Goal: Information Seeking & Learning: Check status

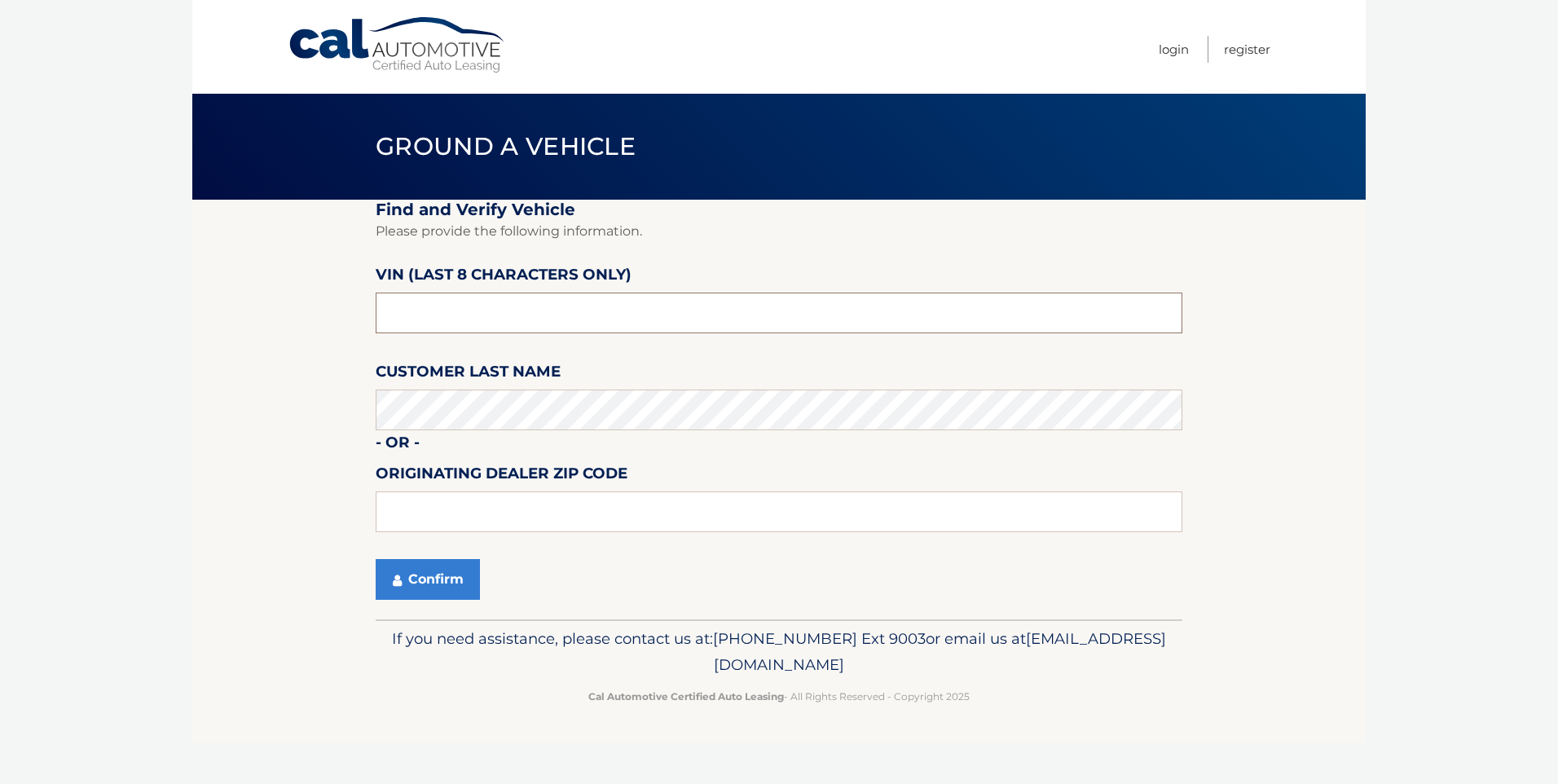
click at [494, 315] on input "text" at bounding box center [779, 313] width 807 height 41
type input "n*******"
type input "NT204377"
click at [423, 588] on button "Confirm" at bounding box center [428, 579] width 104 height 41
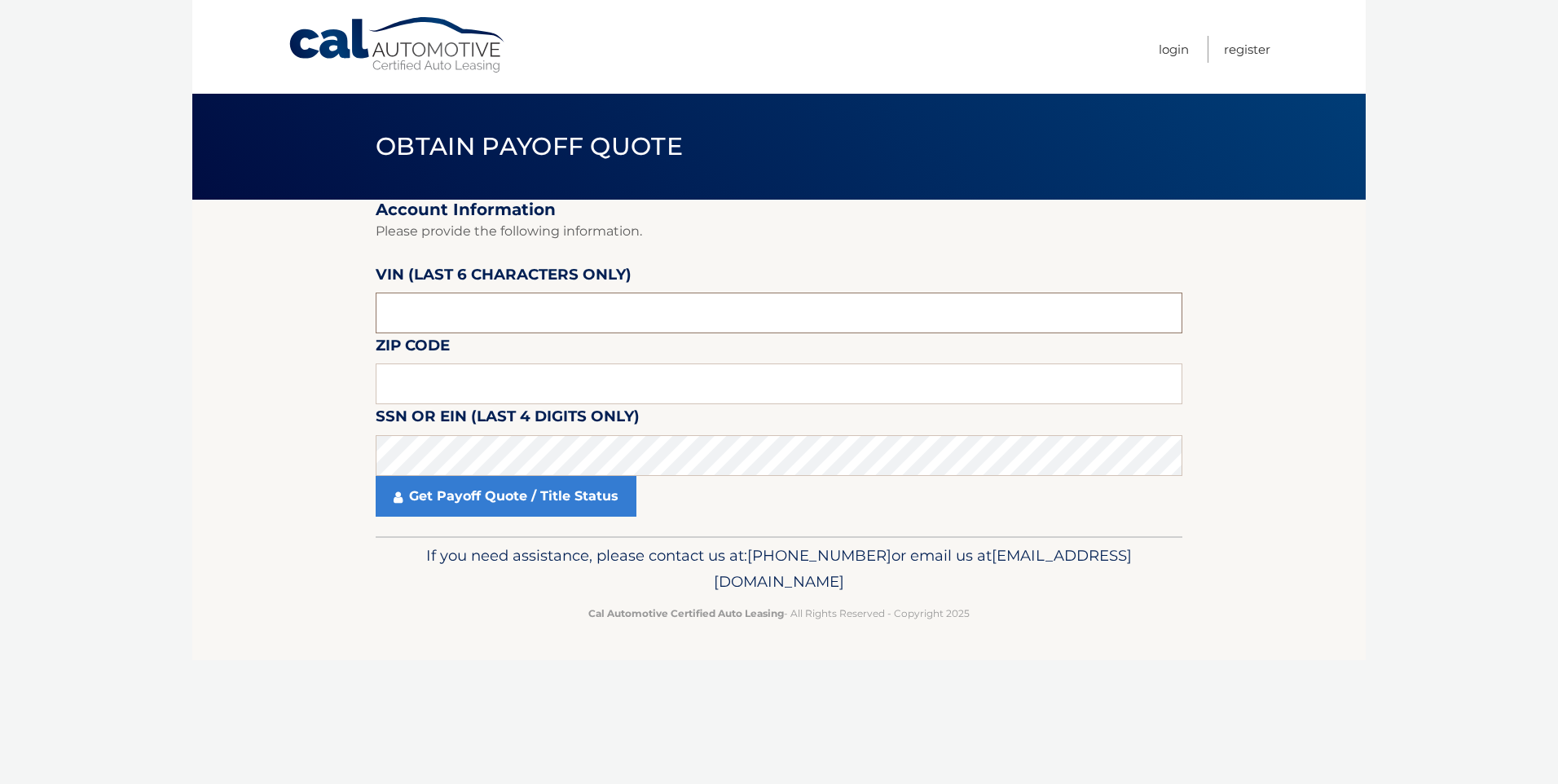
click at [468, 312] on input "text" at bounding box center [779, 313] width 807 height 41
type input "N*****"
type input "204377"
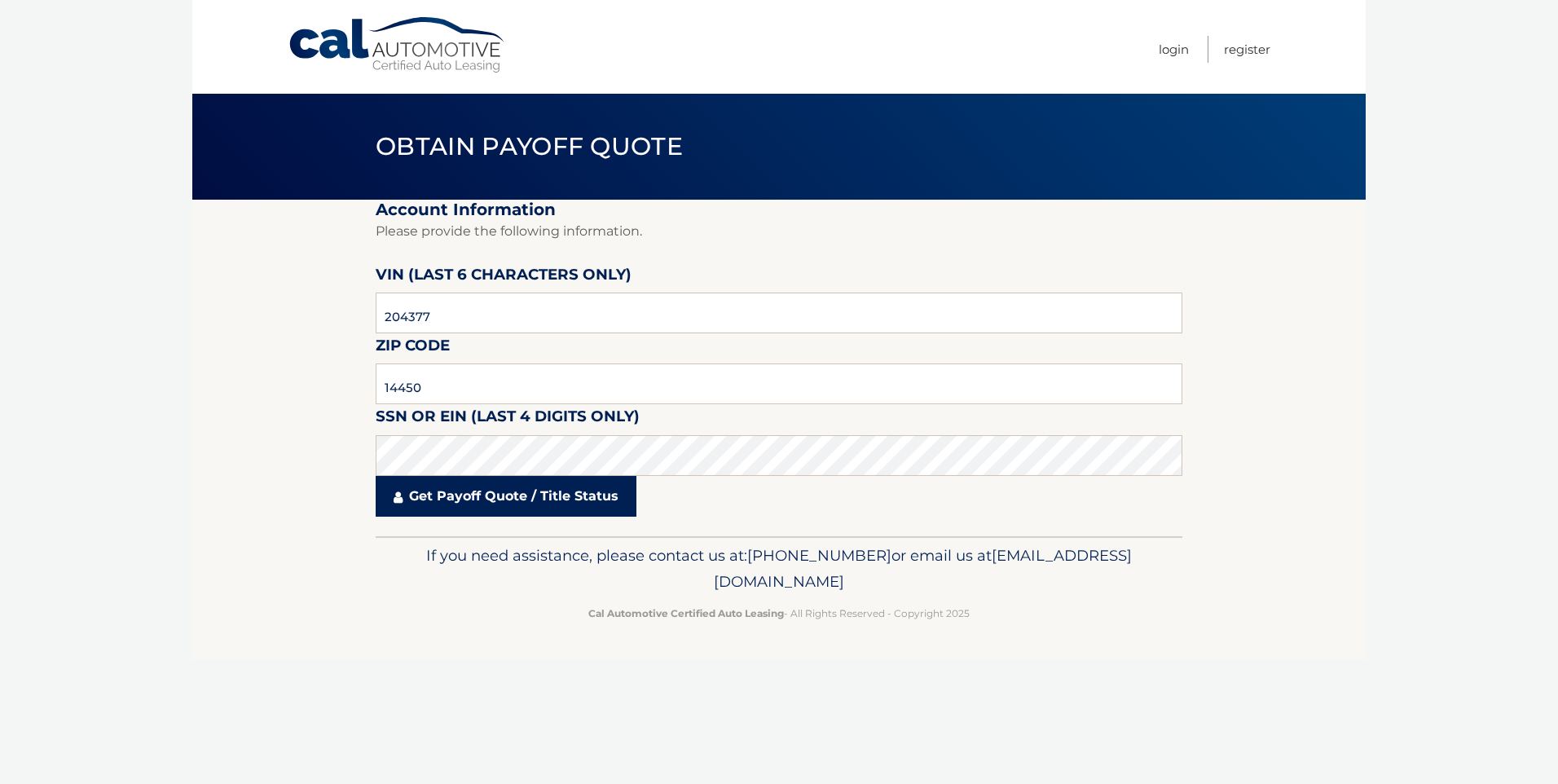
click at [502, 486] on link "Get Payoff Quote / Title Status" at bounding box center [506, 496] width 261 height 41
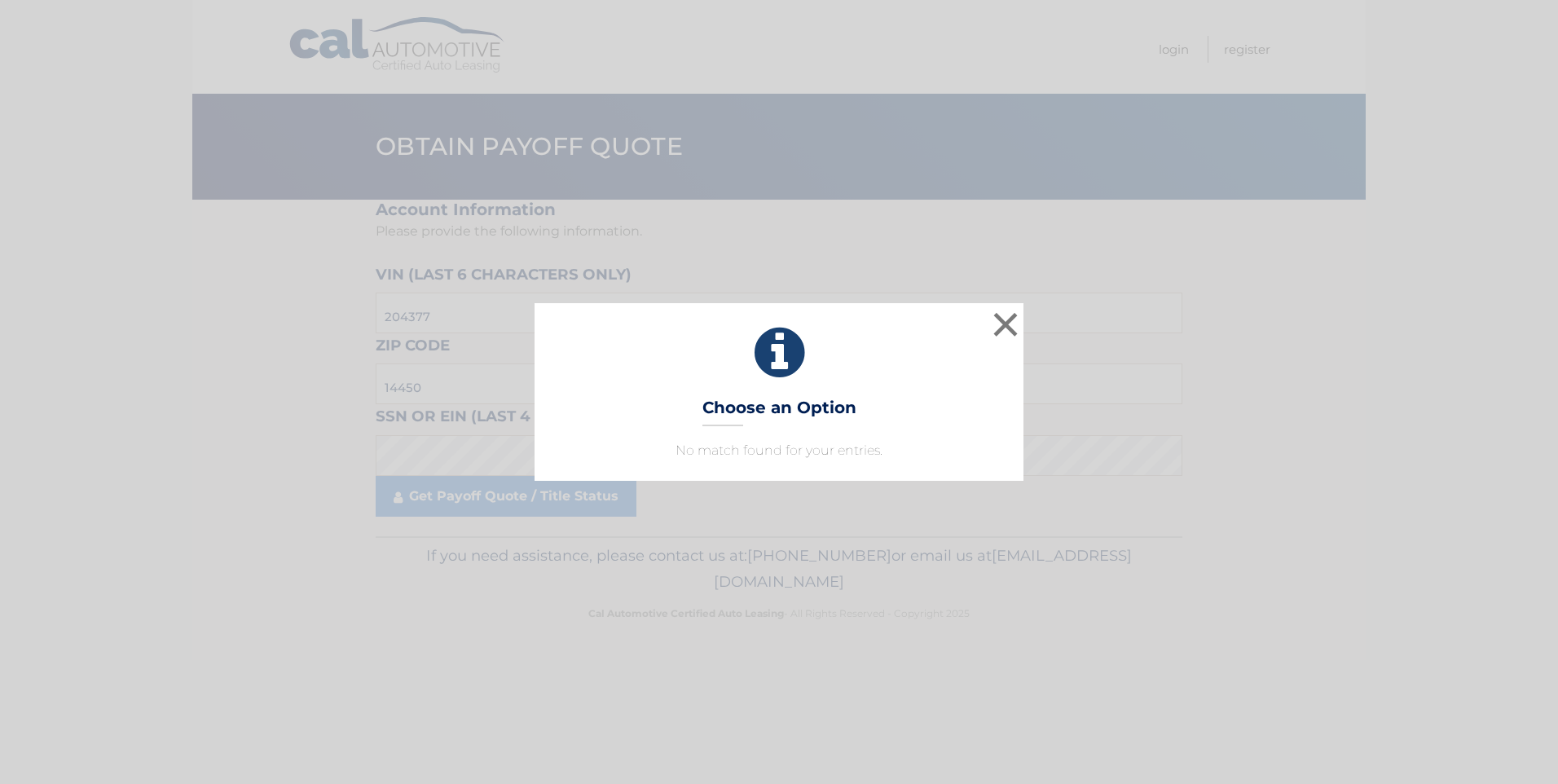
click at [1034, 317] on div "× Choose an Option No match found for your entries. This is what you see on sec…" at bounding box center [779, 392] width 1545 height 178
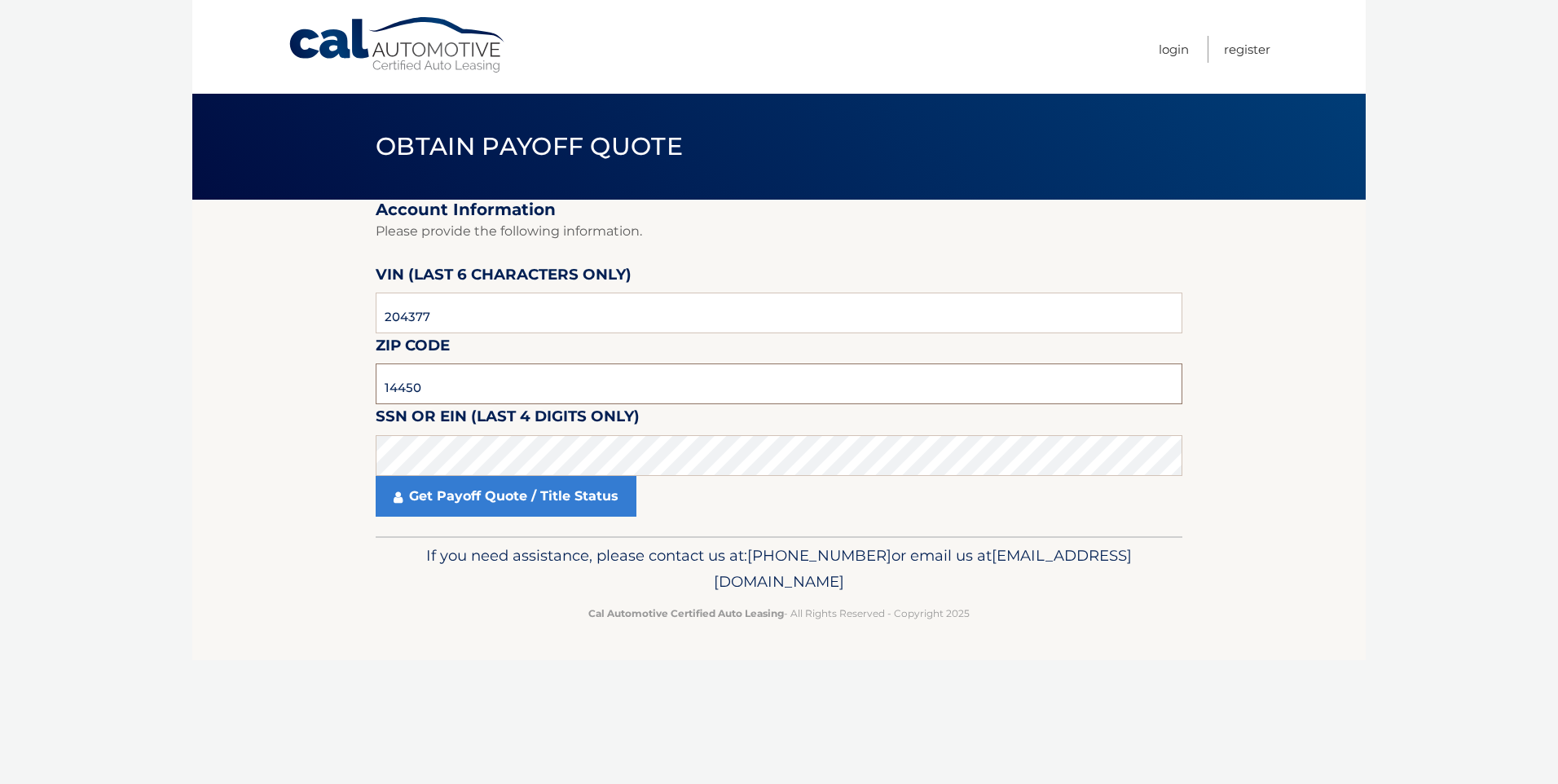
drag, startPoint x: 532, startPoint y: 404, endPoint x: 341, endPoint y: 398, distance: 191.6
click at [341, 398] on section "Account Information Please provide the following information. [PERSON_NAME] (la…" at bounding box center [778, 368] width 1173 height 337
type input "14580"
click at [531, 494] on link "Get Payoff Quote / Title Status" at bounding box center [506, 496] width 261 height 41
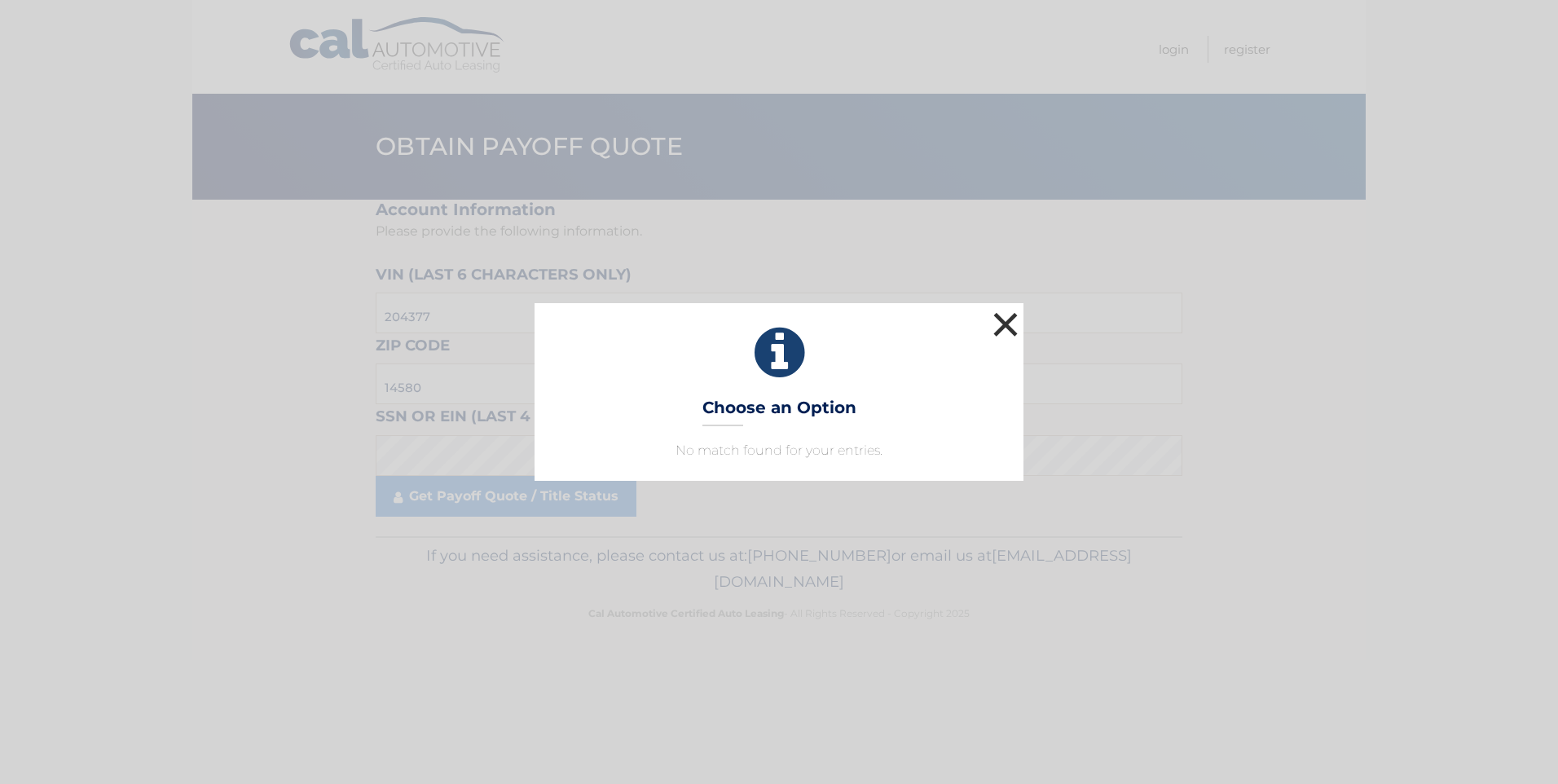
click at [1008, 333] on button "×" at bounding box center [1005, 324] width 33 height 33
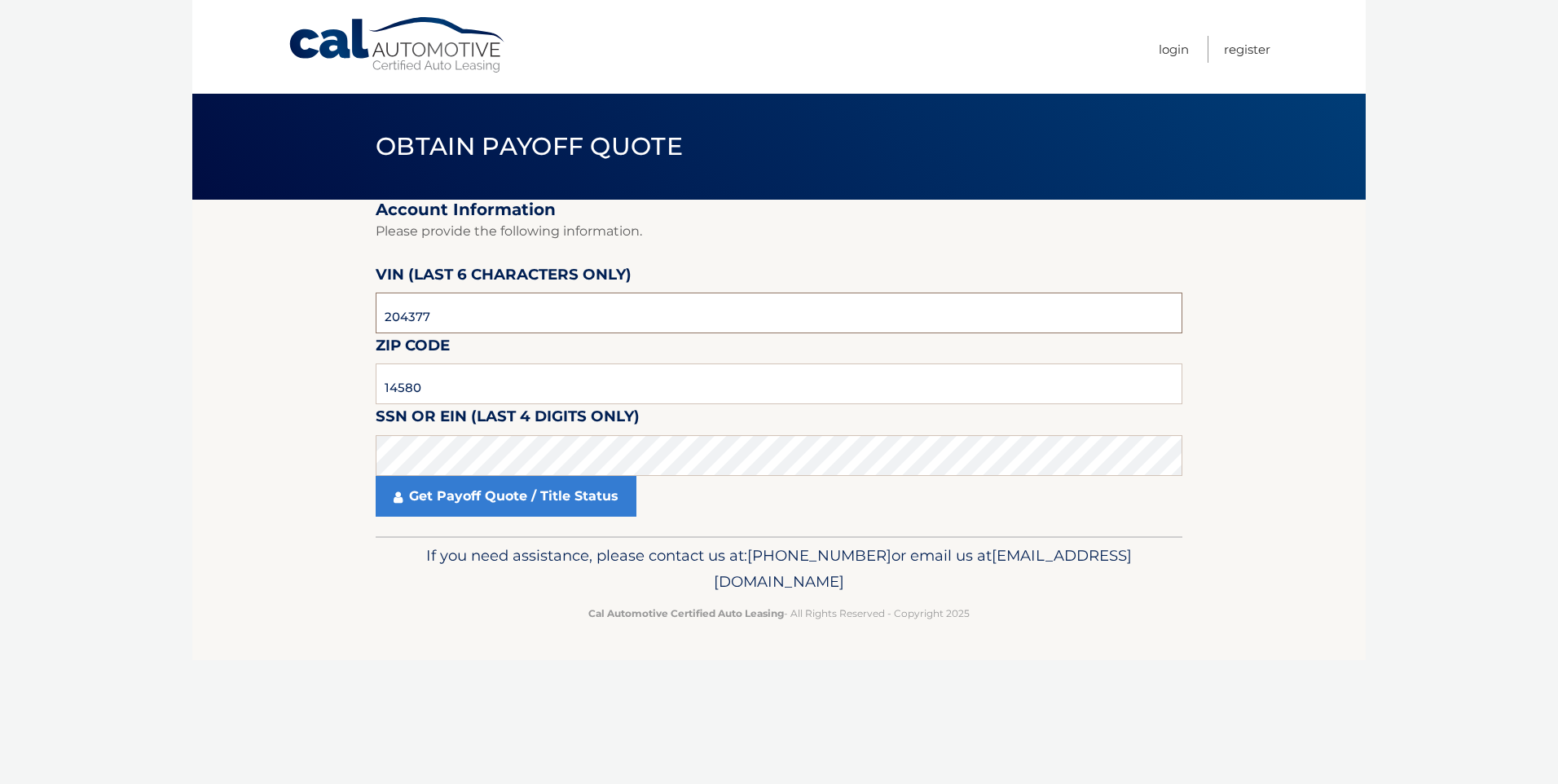
drag, startPoint x: 434, startPoint y: 318, endPoint x: 228, endPoint y: 303, distance: 205.9
click at [228, 303] on section "Account Information Please provide the following information. [PERSON_NAME] (la…" at bounding box center [778, 368] width 1173 height 337
type input "N*****"
type input "204377"
click button "For Originating Dealer" at bounding box center [0, 0] width 0 height 0
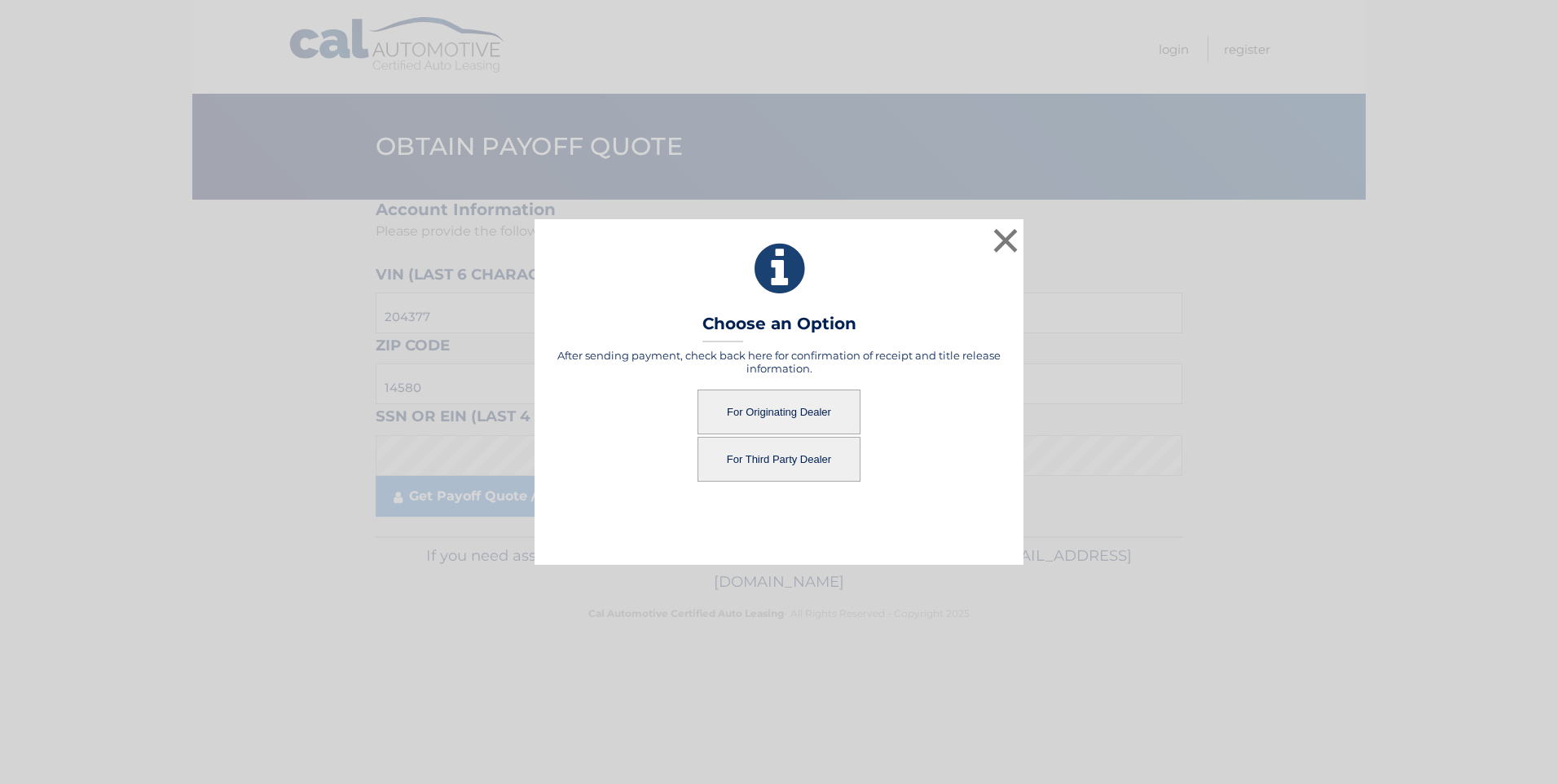
click at [748, 405] on button "For Originating Dealer" at bounding box center [779, 412] width 163 height 45
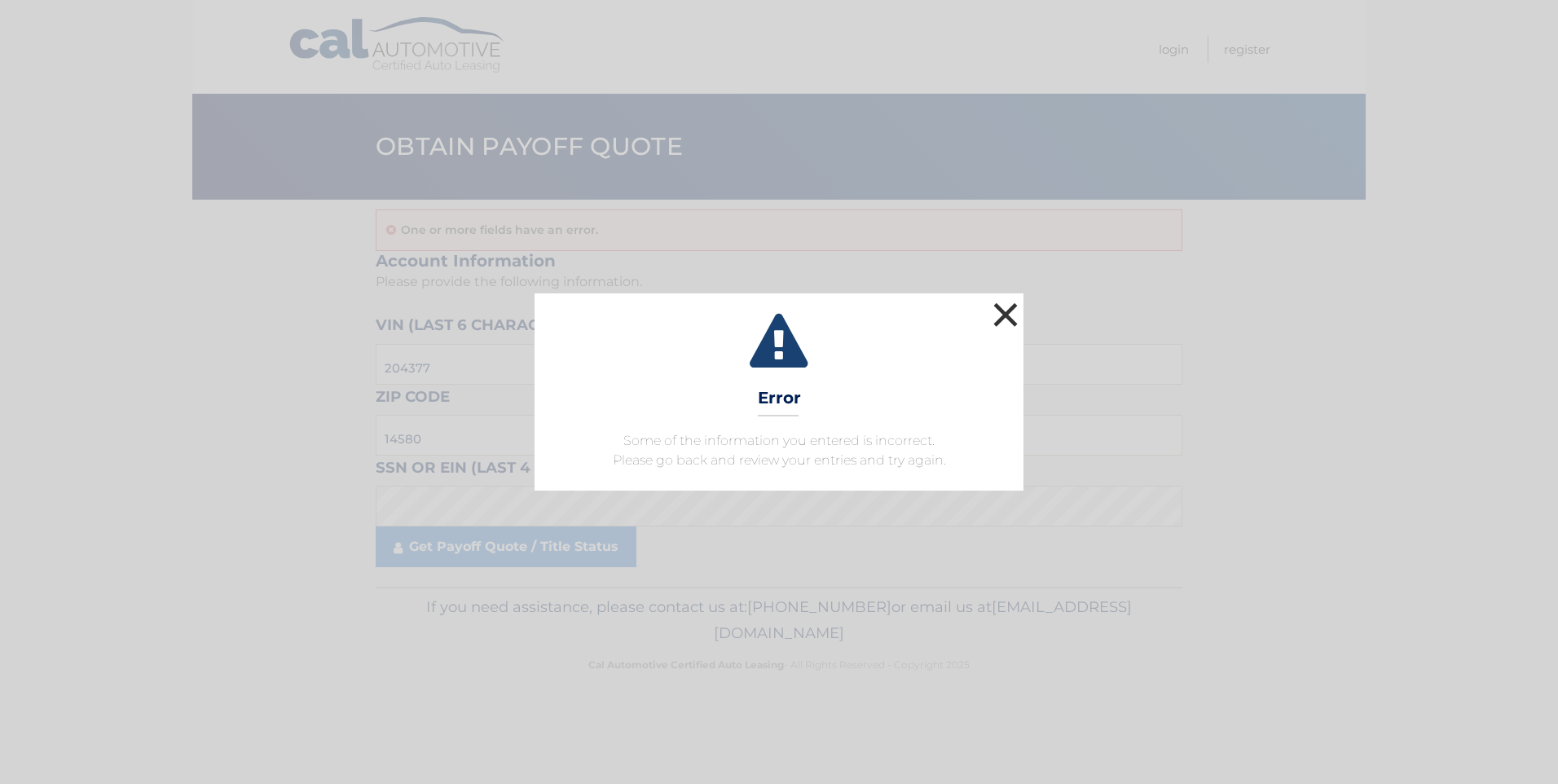
click at [1011, 310] on button "×" at bounding box center [1005, 314] width 33 height 33
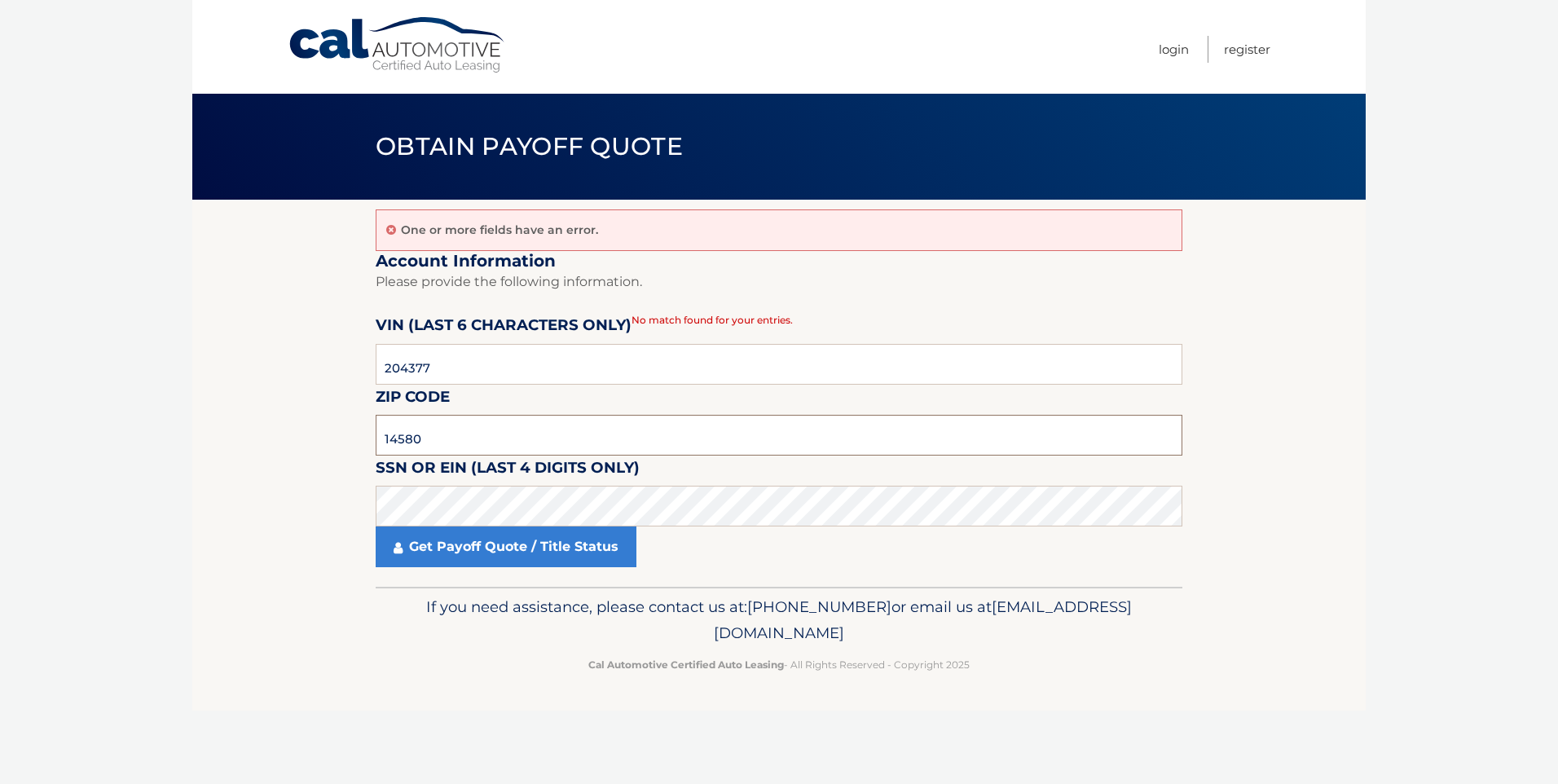
drag, startPoint x: 547, startPoint y: 433, endPoint x: 181, endPoint y: 434, distance: 365.9
click at [181, 434] on body "Cal Automotive Menu Login Register Obtain Payoff Quote" at bounding box center [779, 392] width 1558 height 784
click at [434, 530] on link "Get Payoff Quote / Title Status" at bounding box center [506, 546] width 261 height 41
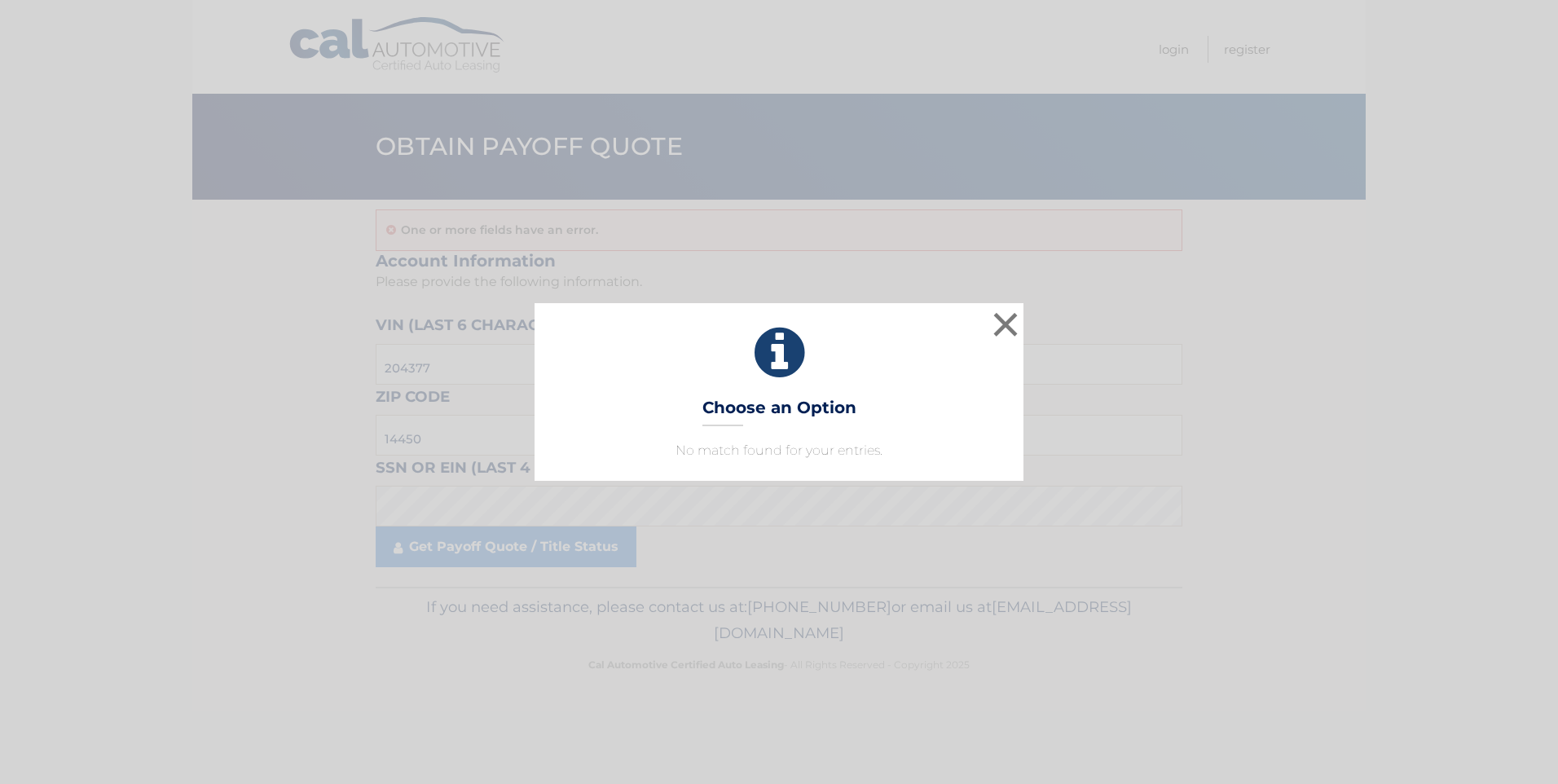
click at [984, 330] on icon at bounding box center [779, 353] width 448 height 59
click at [1006, 322] on button "×" at bounding box center [1005, 324] width 33 height 33
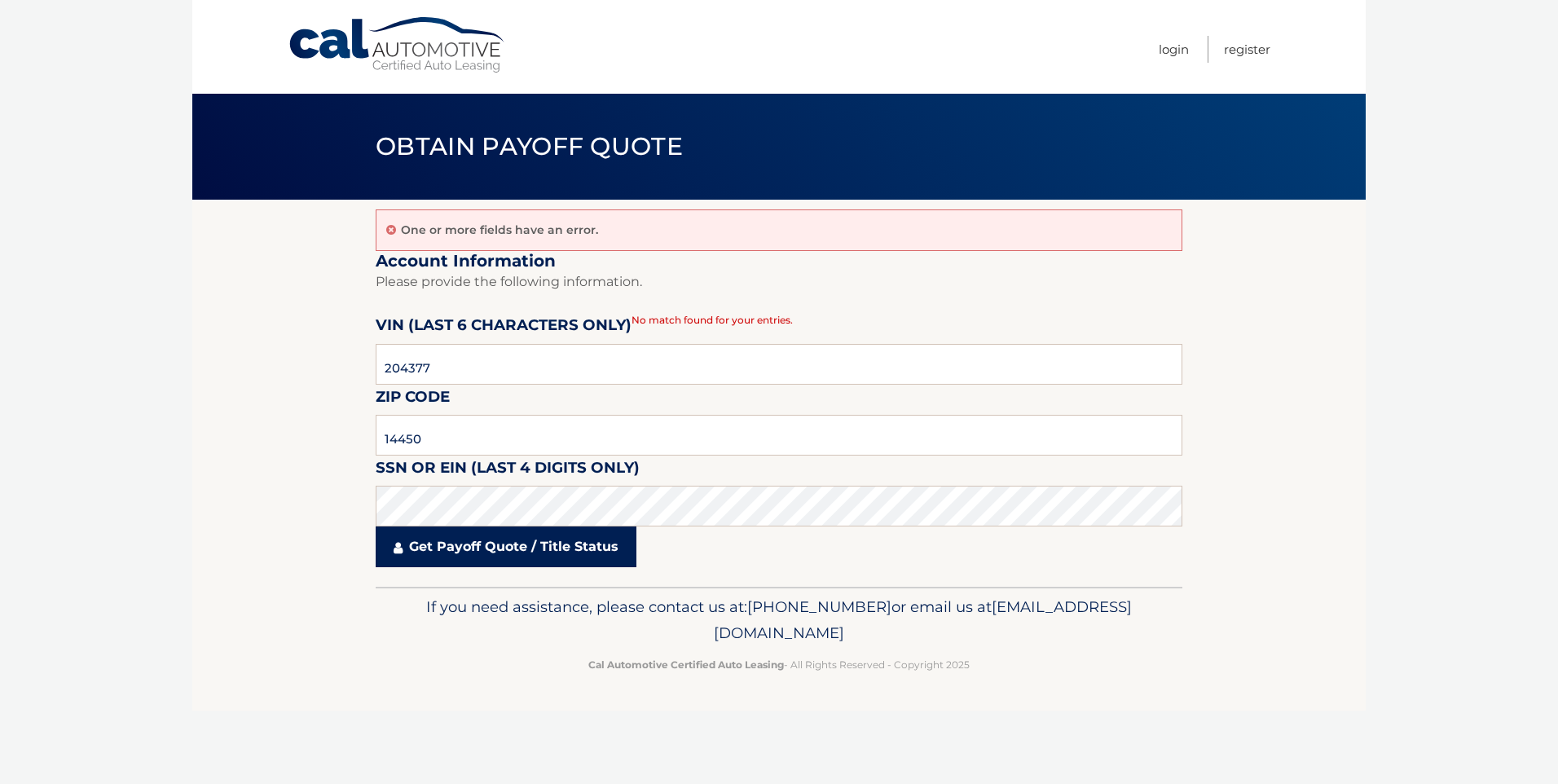
click at [492, 557] on link "Get Payoff Quote / Title Status" at bounding box center [506, 546] width 261 height 41
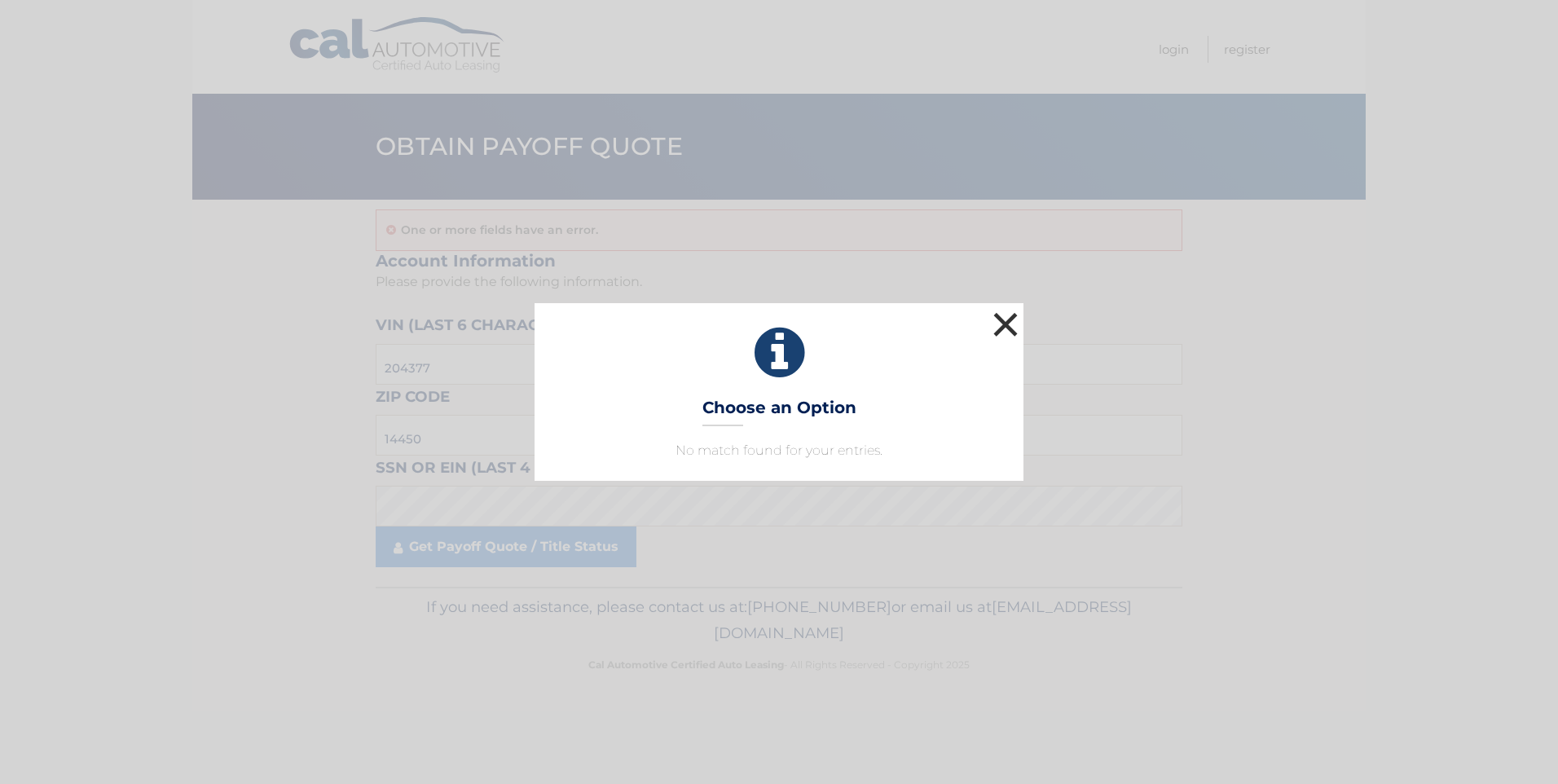
click at [1004, 328] on button "×" at bounding box center [1005, 324] width 33 height 33
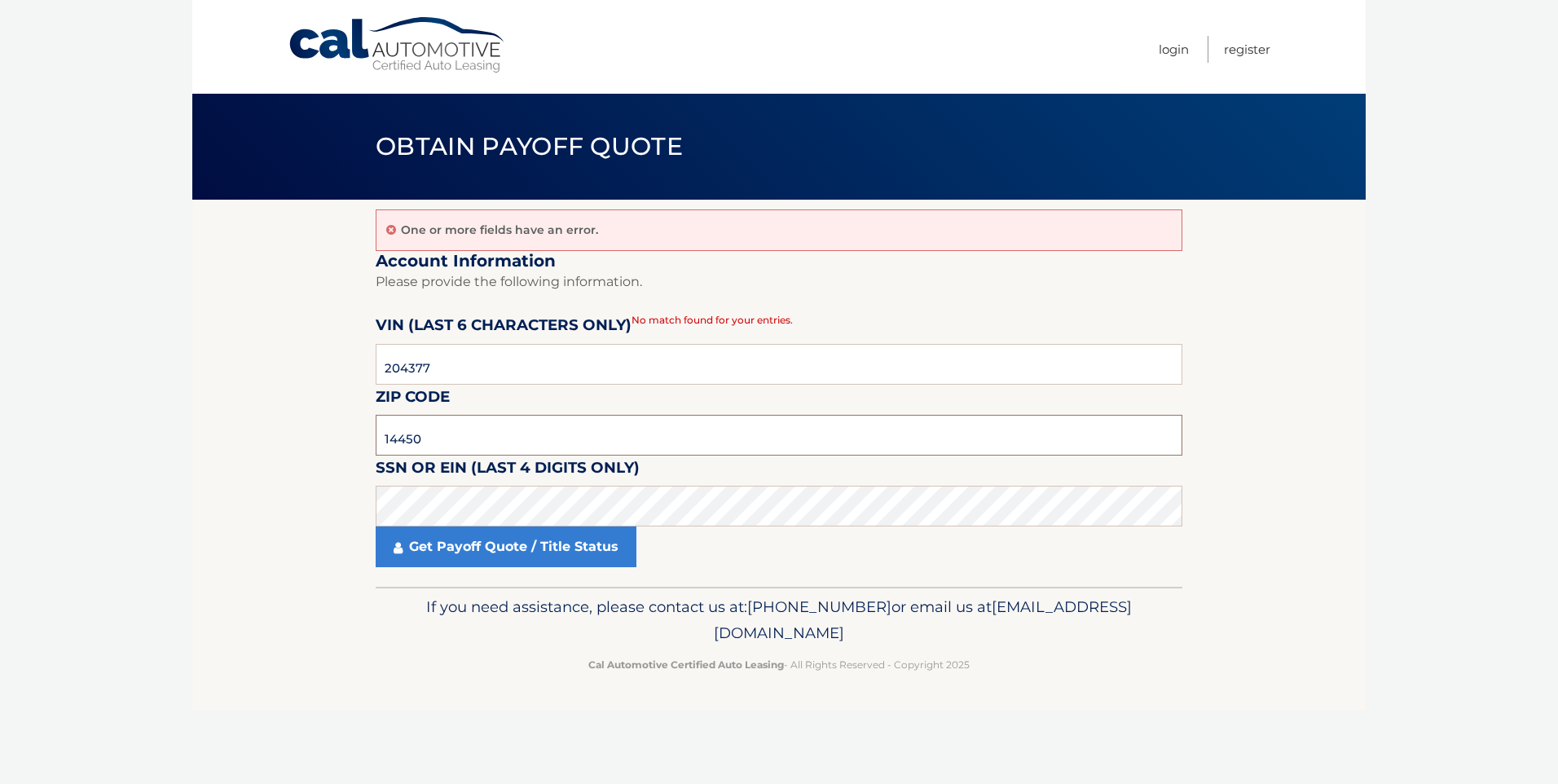
drag, startPoint x: 495, startPoint y: 429, endPoint x: -3, endPoint y: 486, distance: 502.1
click at [0, 486] on html "Cal Automotive Menu Login Register Obtain Payoff Quote" at bounding box center [779, 392] width 1558 height 784
type input "14580"
click button "For Originating Dealer" at bounding box center [0, 0] width 0 height 0
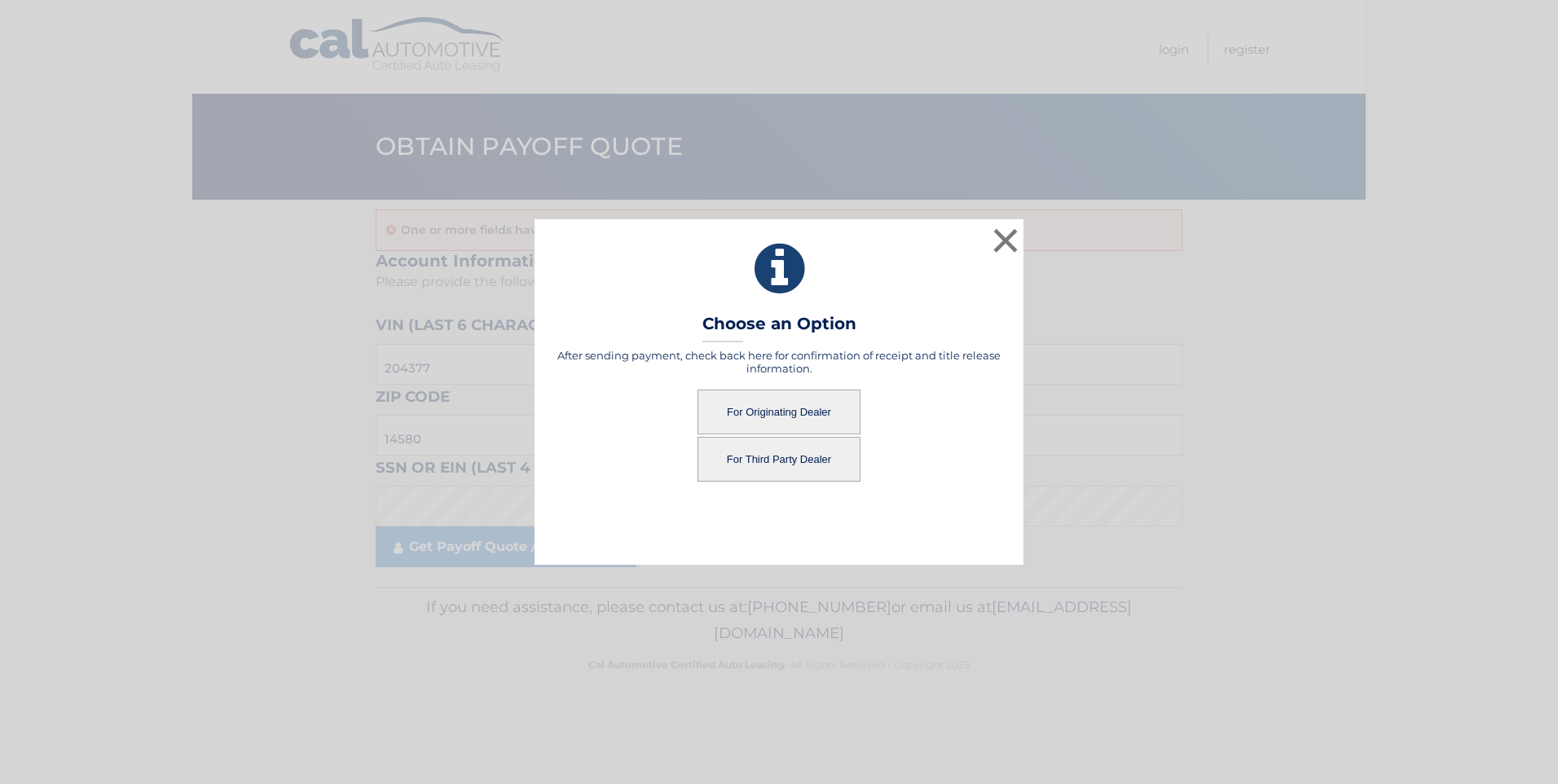
click at [809, 420] on button "For Originating Dealer" at bounding box center [779, 412] width 163 height 45
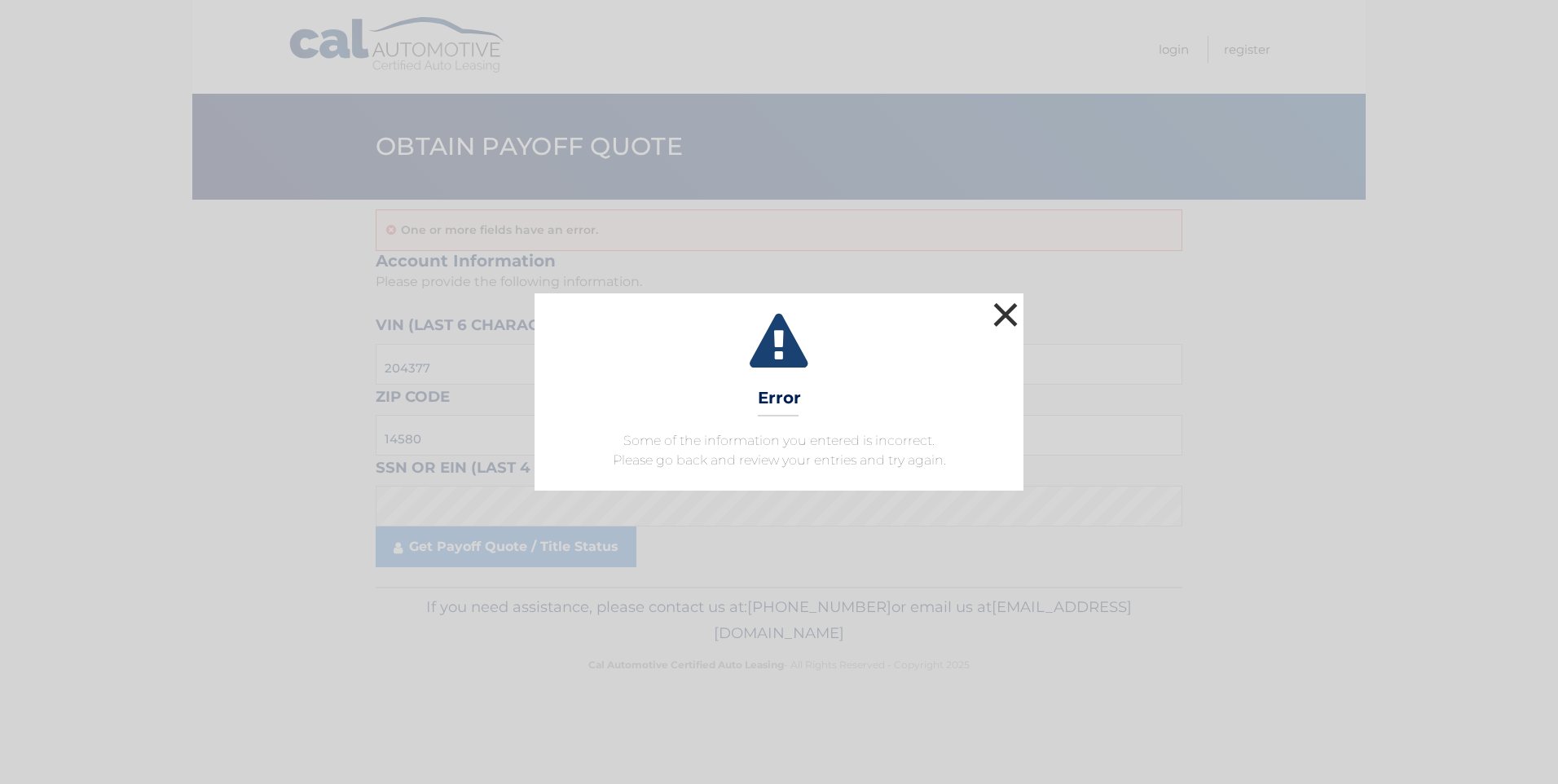
click at [1002, 308] on button "×" at bounding box center [1005, 314] width 33 height 33
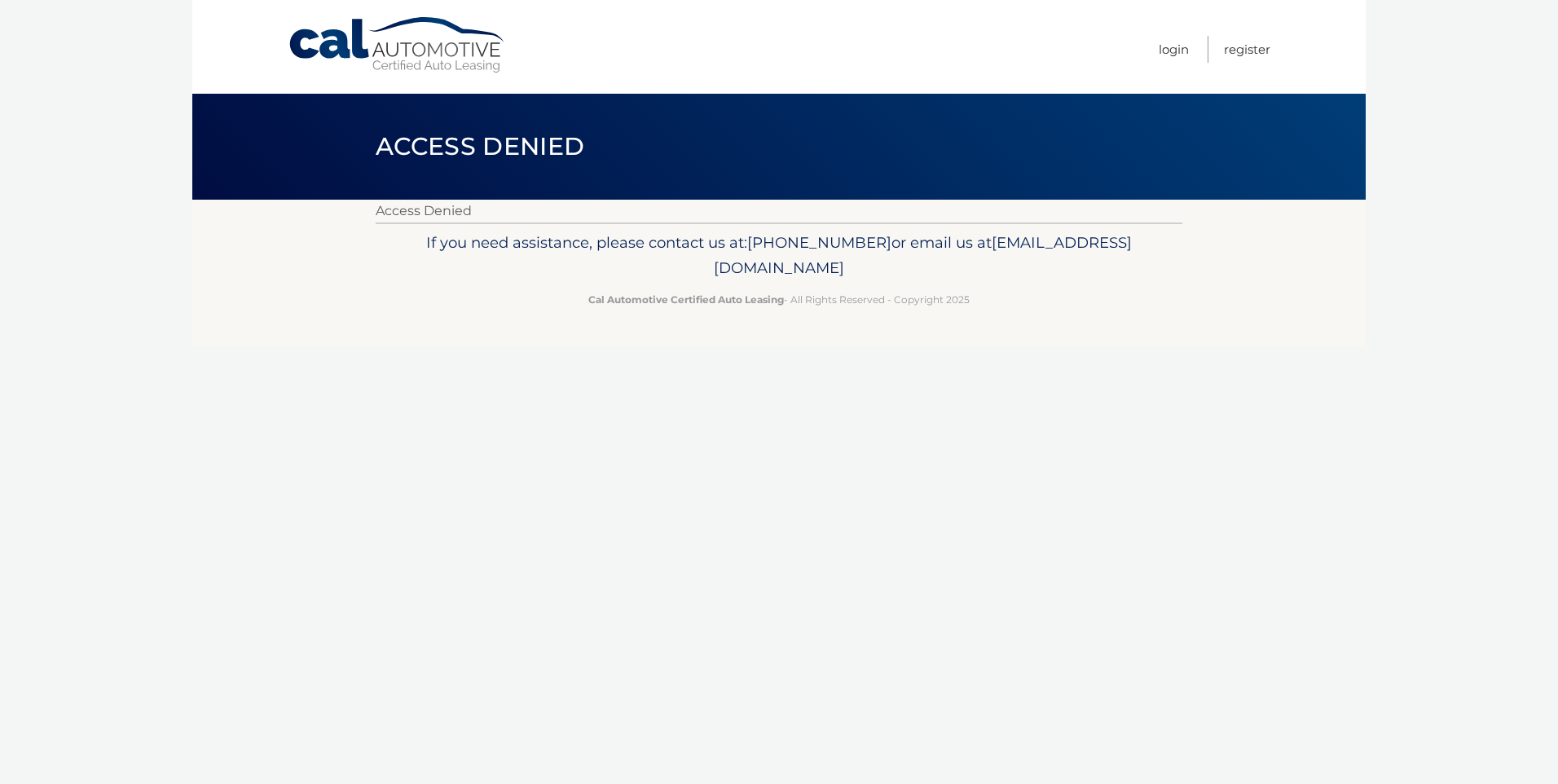
click at [500, 398] on div "Cal Automotive Menu Login Register Access Denied" at bounding box center [778, 392] width 1173 height 784
click at [1168, 45] on link "Login" at bounding box center [1174, 49] width 30 height 27
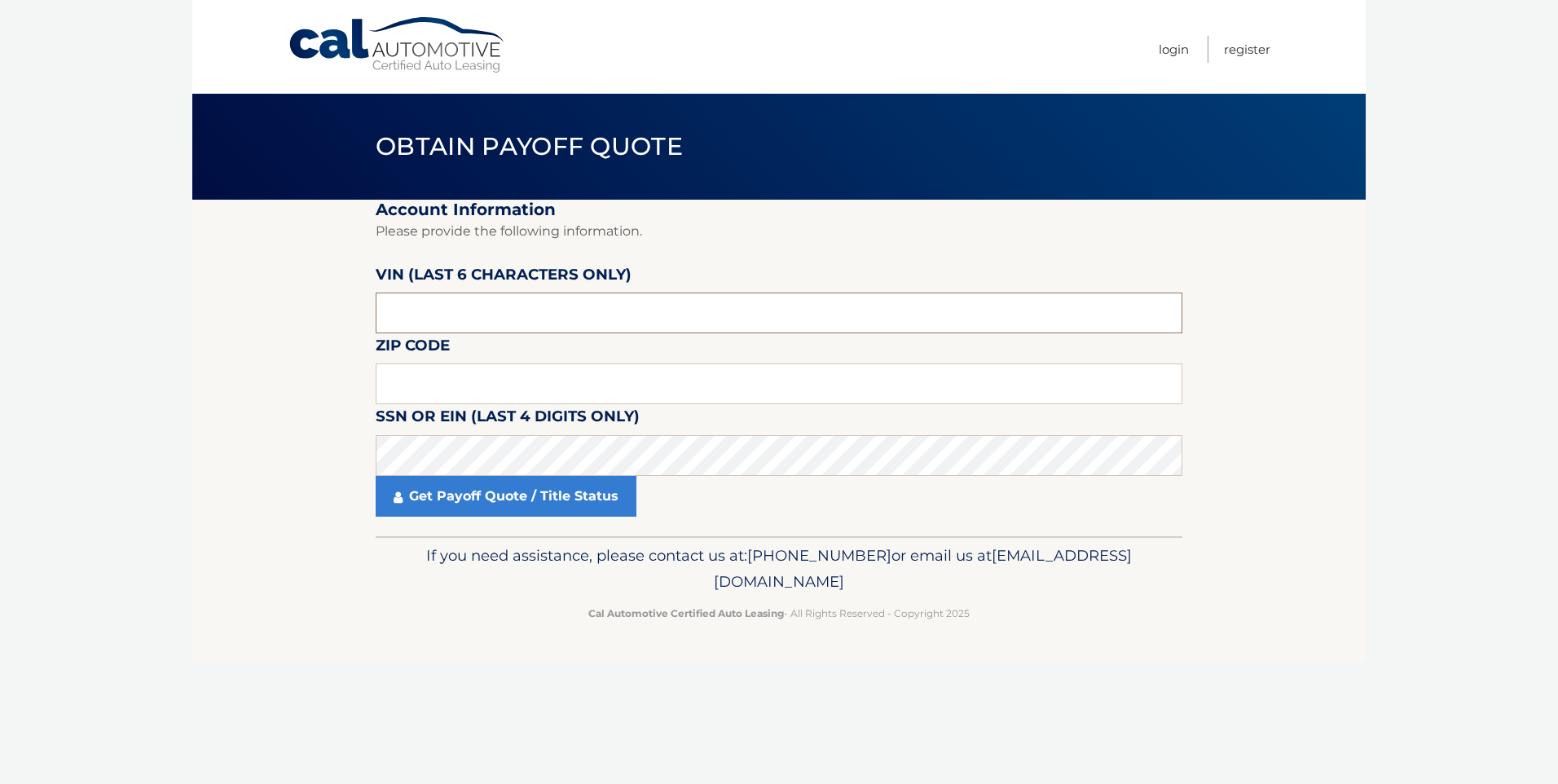
click at [482, 328] on input "text" at bounding box center [779, 313] width 807 height 41
type input "204377"
click at [53, 398] on body "Cal Automotive Menu Login Register Obtain Payoff Quote" at bounding box center [779, 392] width 1558 height 784
click at [454, 565] on p "If you need assistance, please contact us at: [PHONE_NUMBER] or email us at [EM…" at bounding box center [779, 569] width 786 height 52
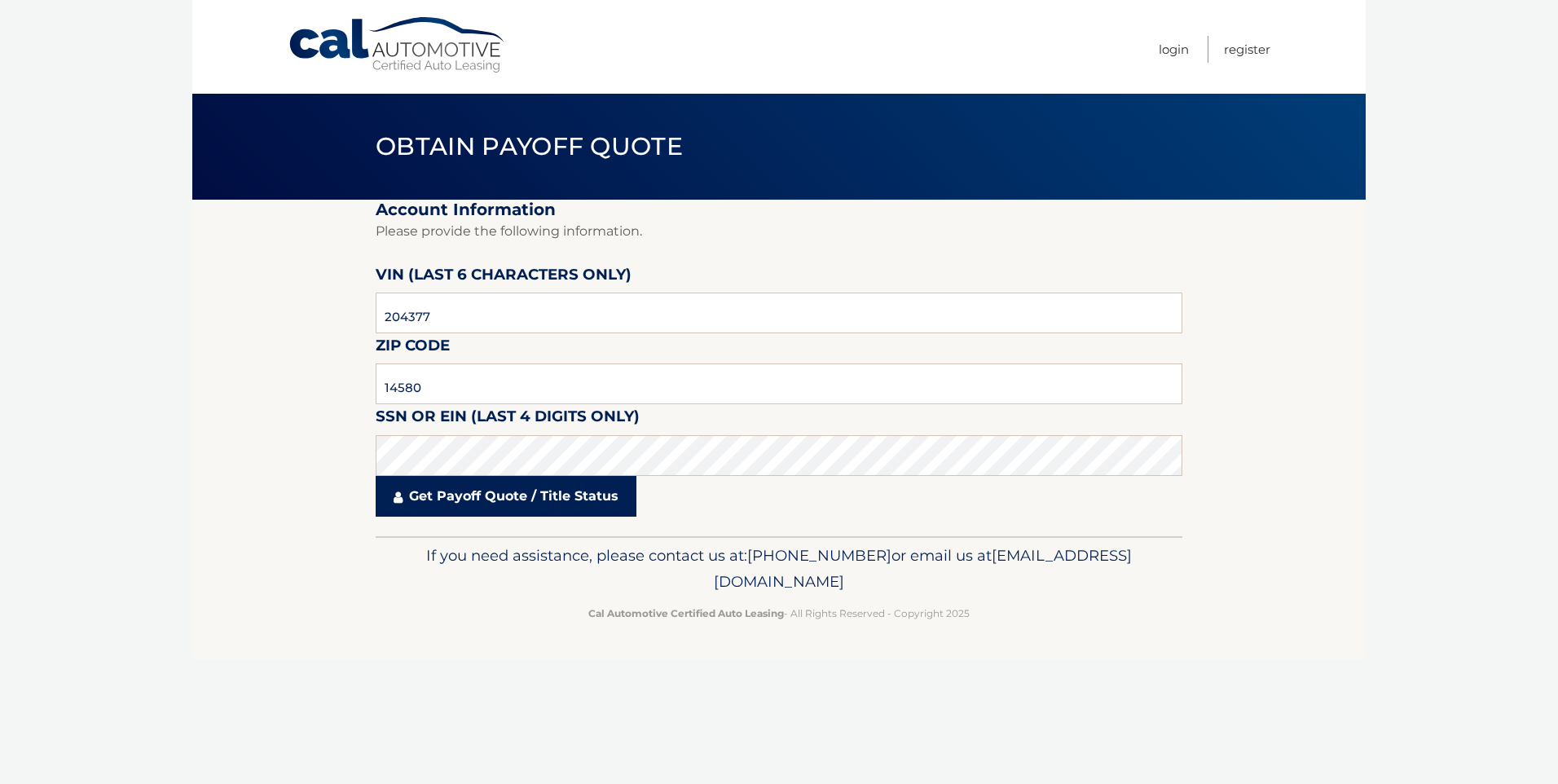
click at [486, 499] on link "Get Payoff Quote / Title Status" at bounding box center [506, 496] width 261 height 41
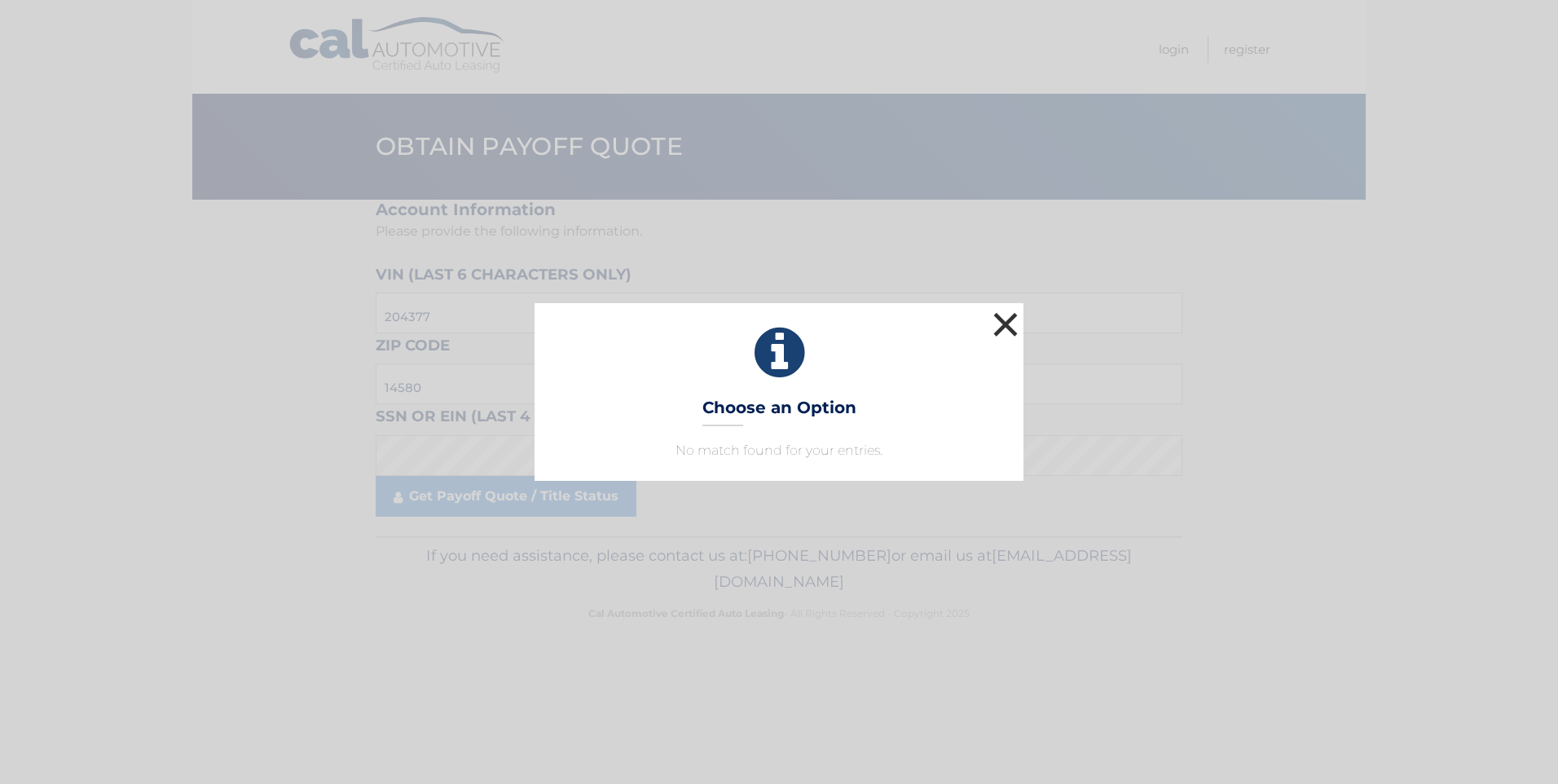
click at [1013, 319] on button "×" at bounding box center [1005, 324] width 33 height 33
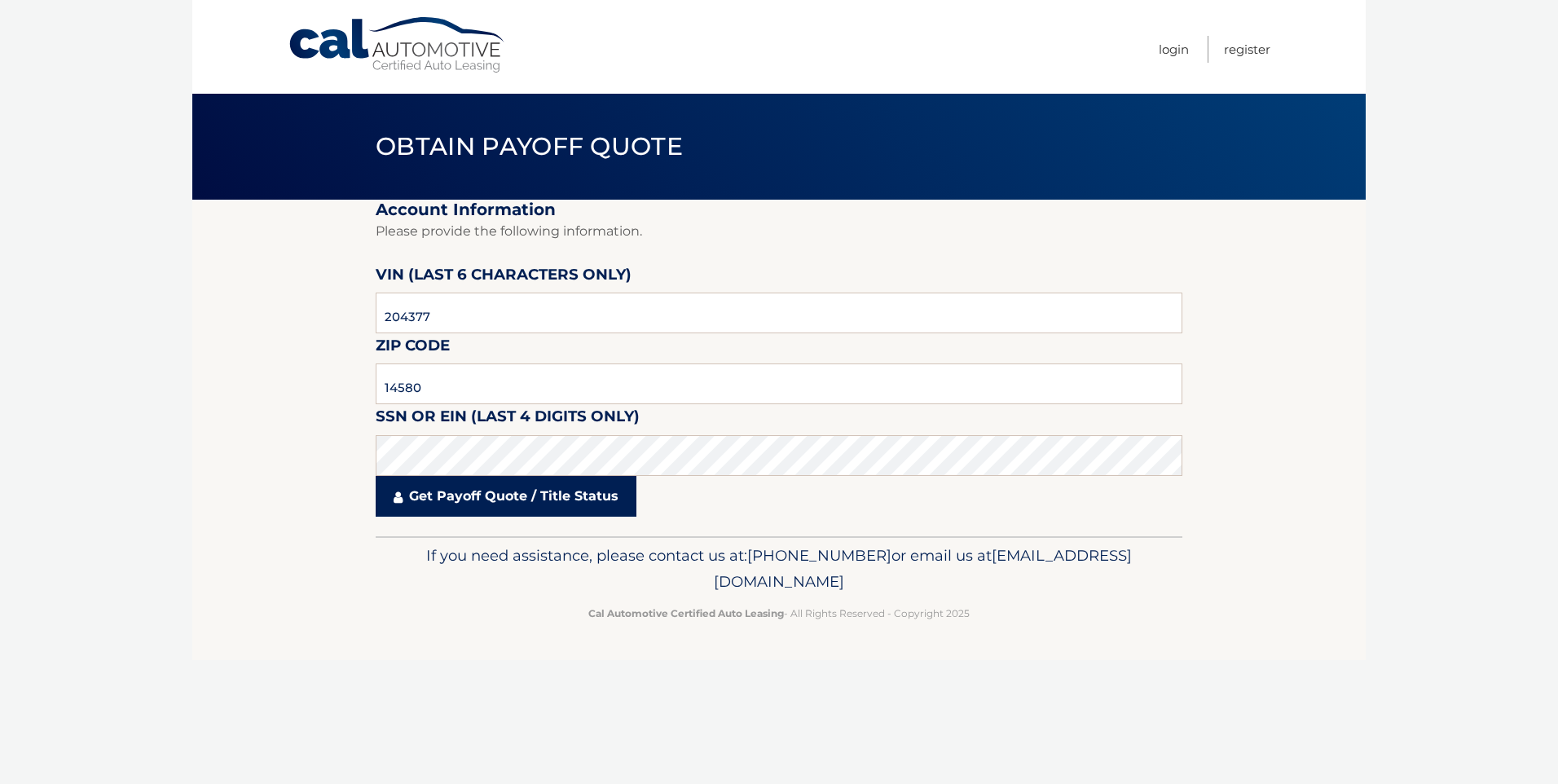
click at [409, 490] on link "Get Payoff Quote / Title Status" at bounding box center [506, 496] width 261 height 41
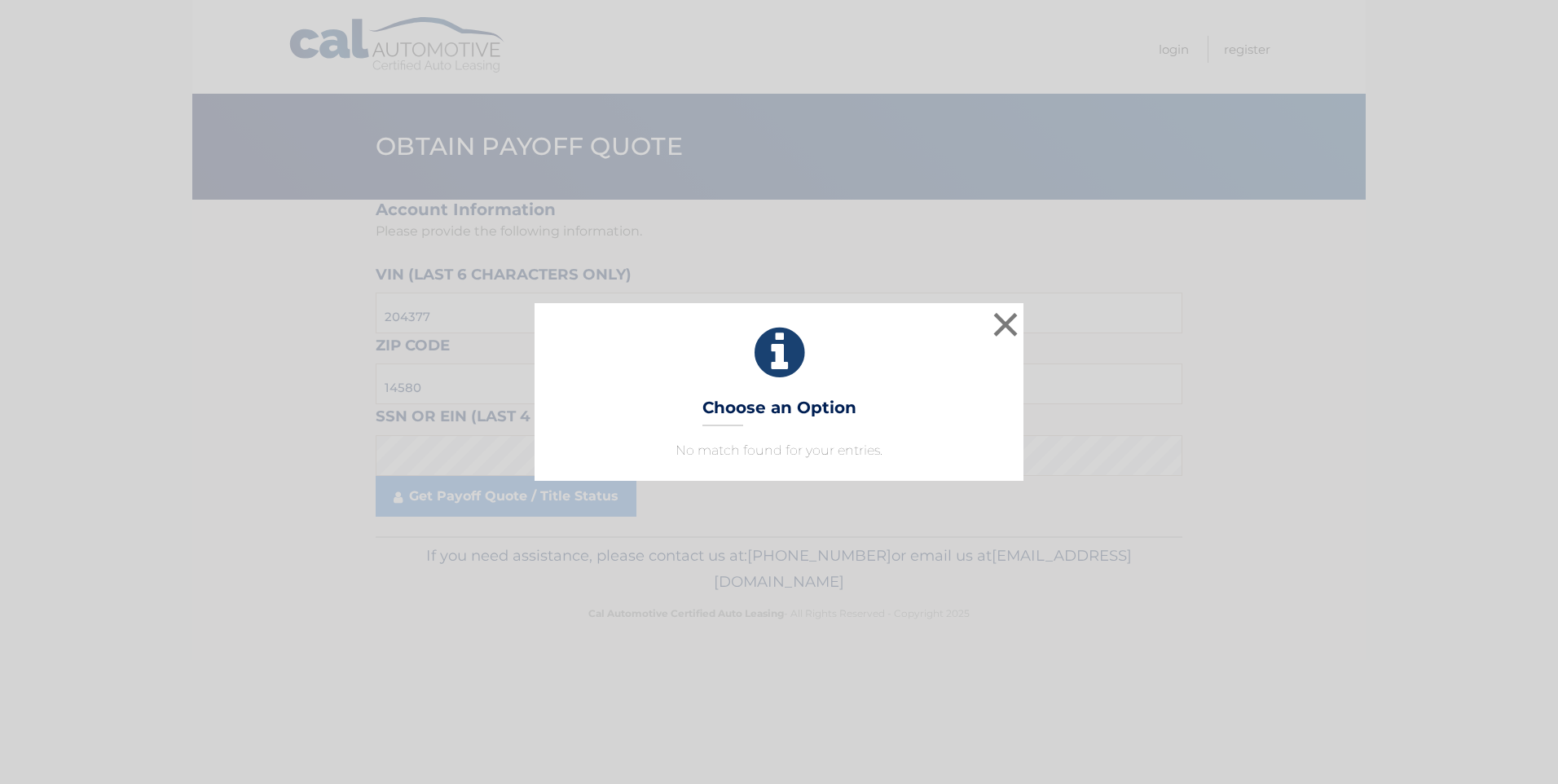
click at [442, 487] on div "× Choose an Option No match found for your entries. This is what you see on sec…" at bounding box center [779, 392] width 1558 height 784
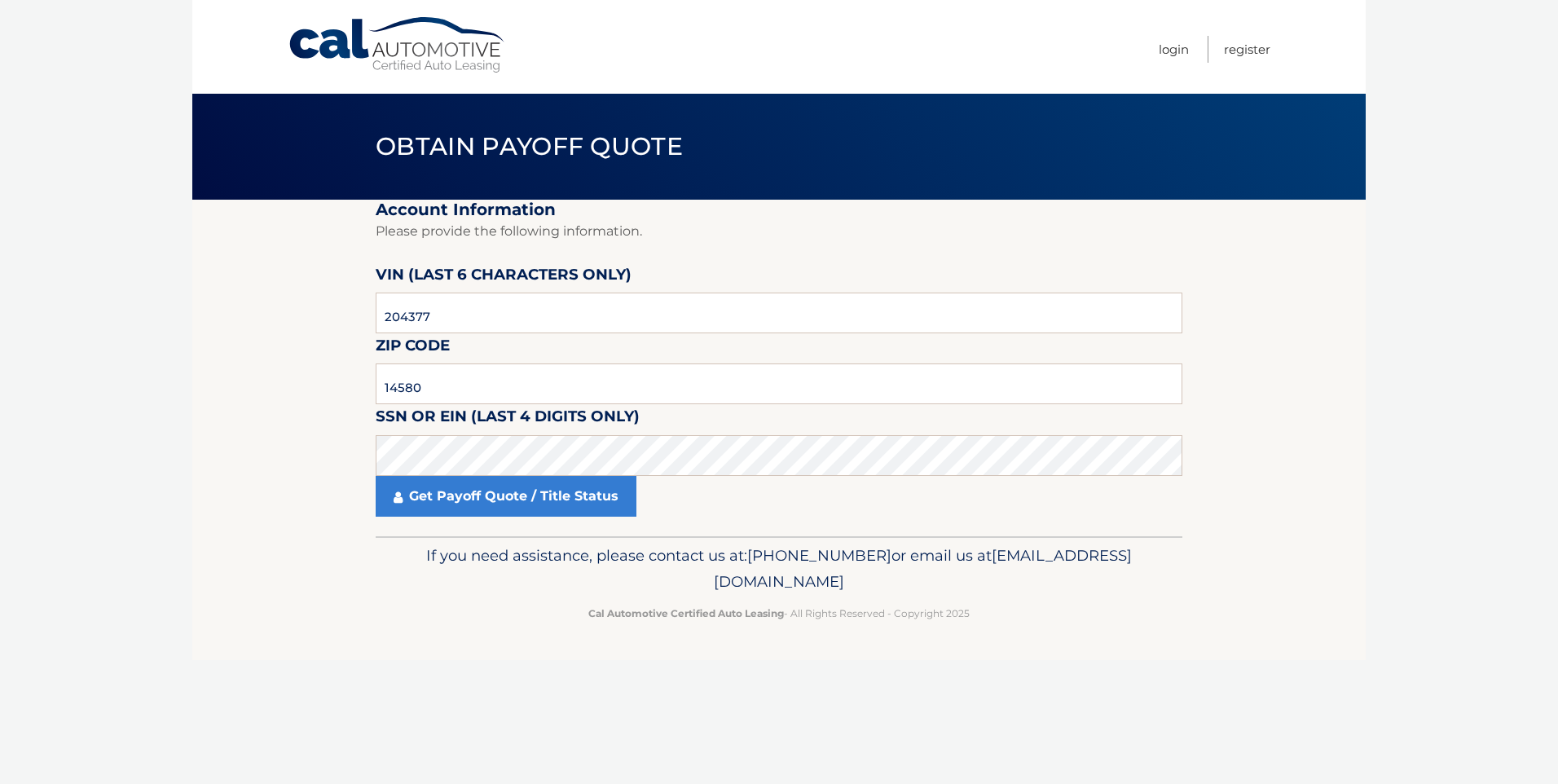
drag, startPoint x: 467, startPoint y: 486, endPoint x: 807, endPoint y: 422, distance: 345.7
click at [475, 486] on link "Get Payoff Quote / Title Status" at bounding box center [506, 496] width 261 height 41
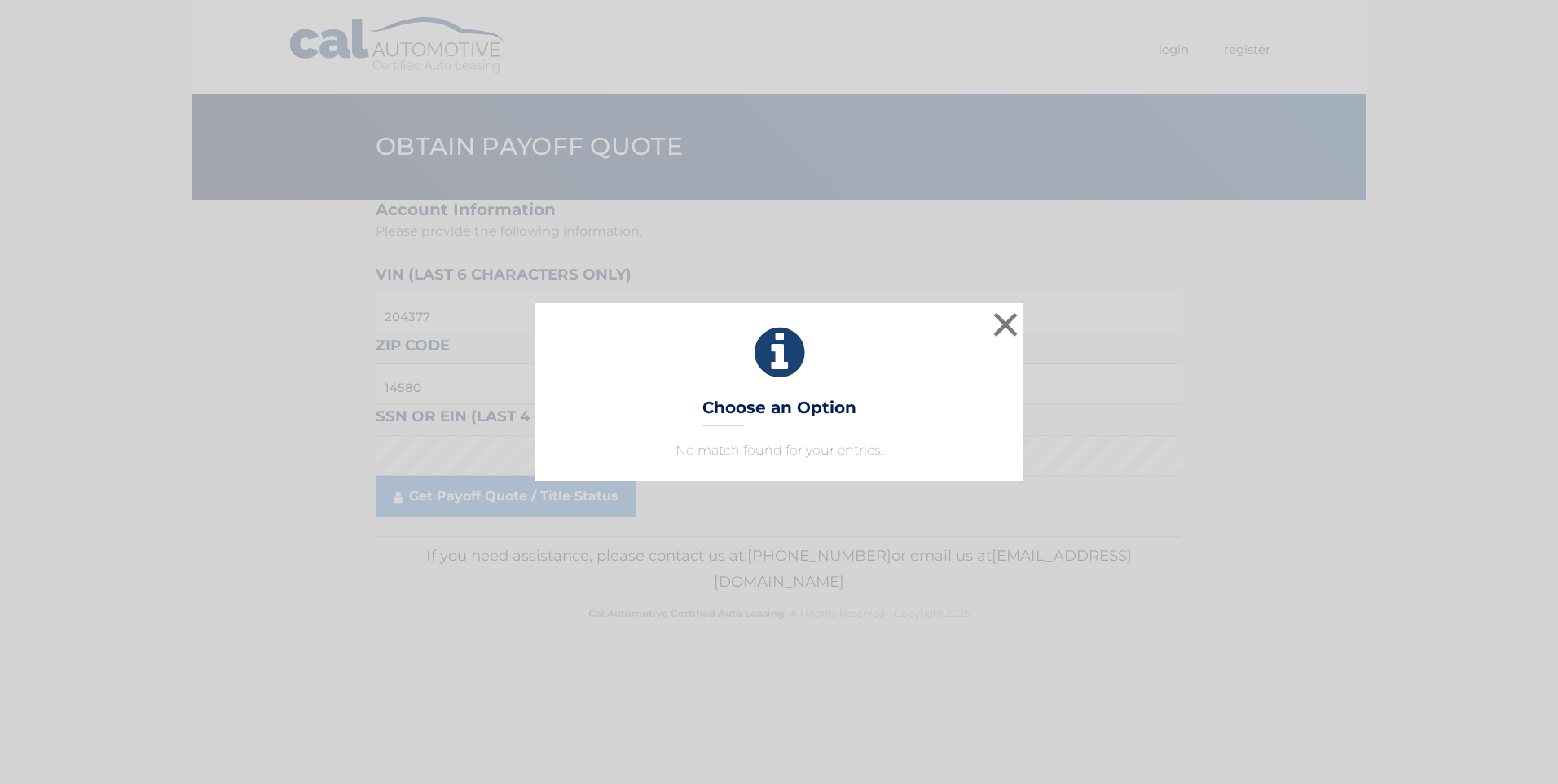
click at [536, 489] on div "× Choose an Option No match found for your entries. This is what you see on sec…" at bounding box center [779, 392] width 1558 height 784
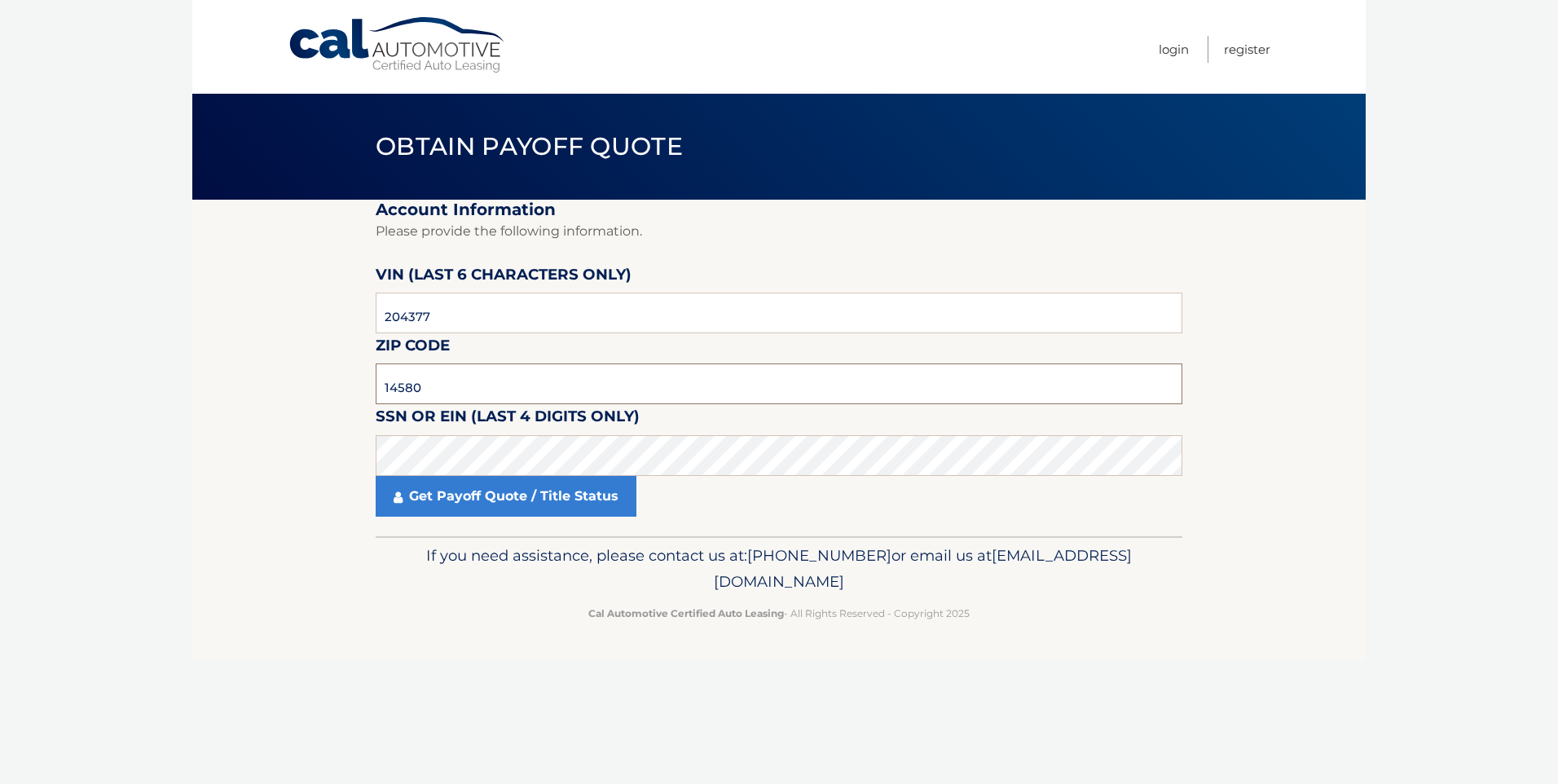
drag, startPoint x: 494, startPoint y: 378, endPoint x: 203, endPoint y: 376, distance: 290.9
click at [203, 376] on section "Account Information Please provide the following information. [PERSON_NAME] (la…" at bounding box center [778, 368] width 1173 height 337
click at [487, 489] on link "Get Payoff Quote / Title Status" at bounding box center [506, 496] width 261 height 41
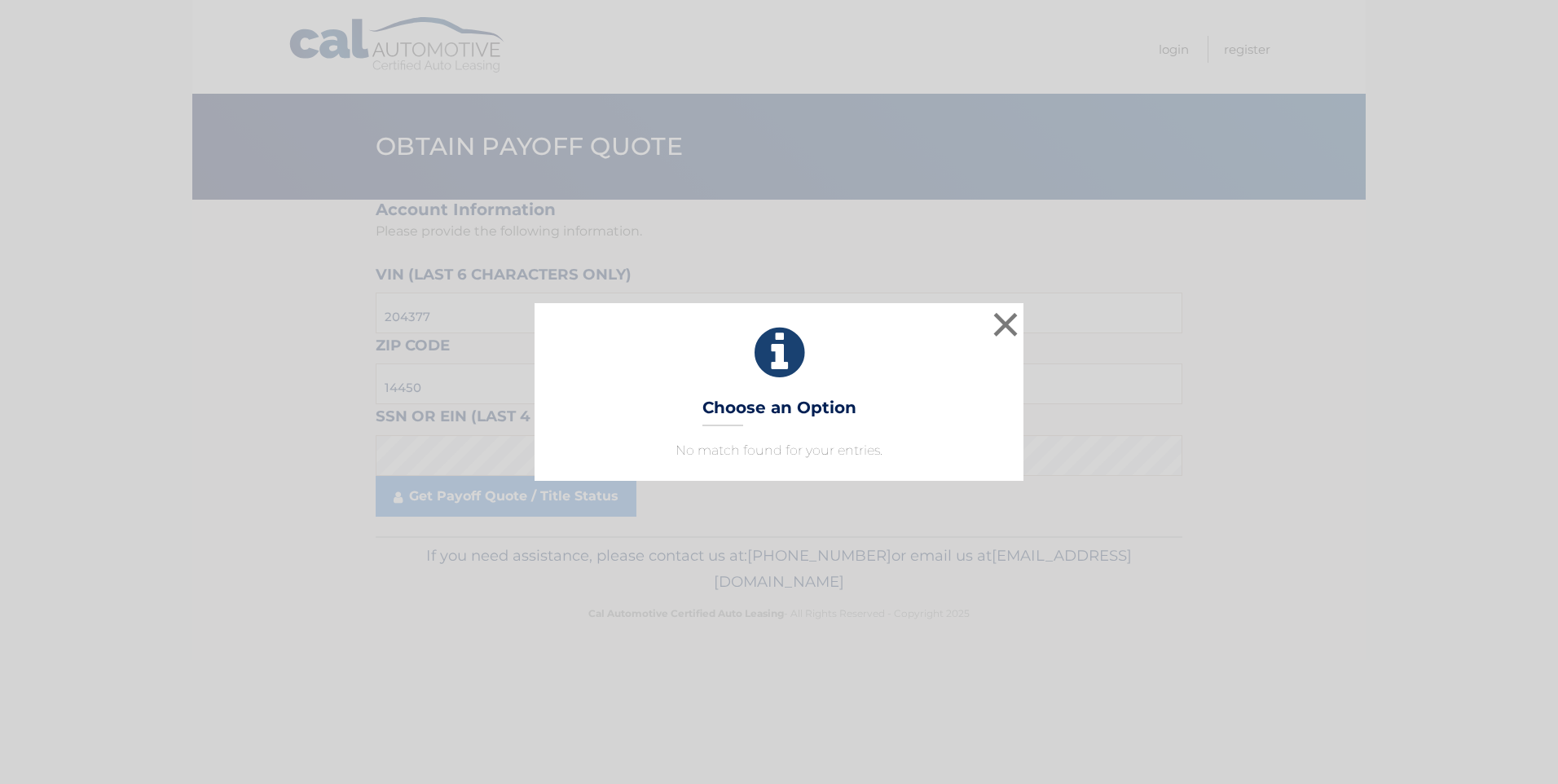
click at [490, 488] on div "× Choose an Option No match found for your entries. This is what you see on sec…" at bounding box center [779, 392] width 1558 height 784
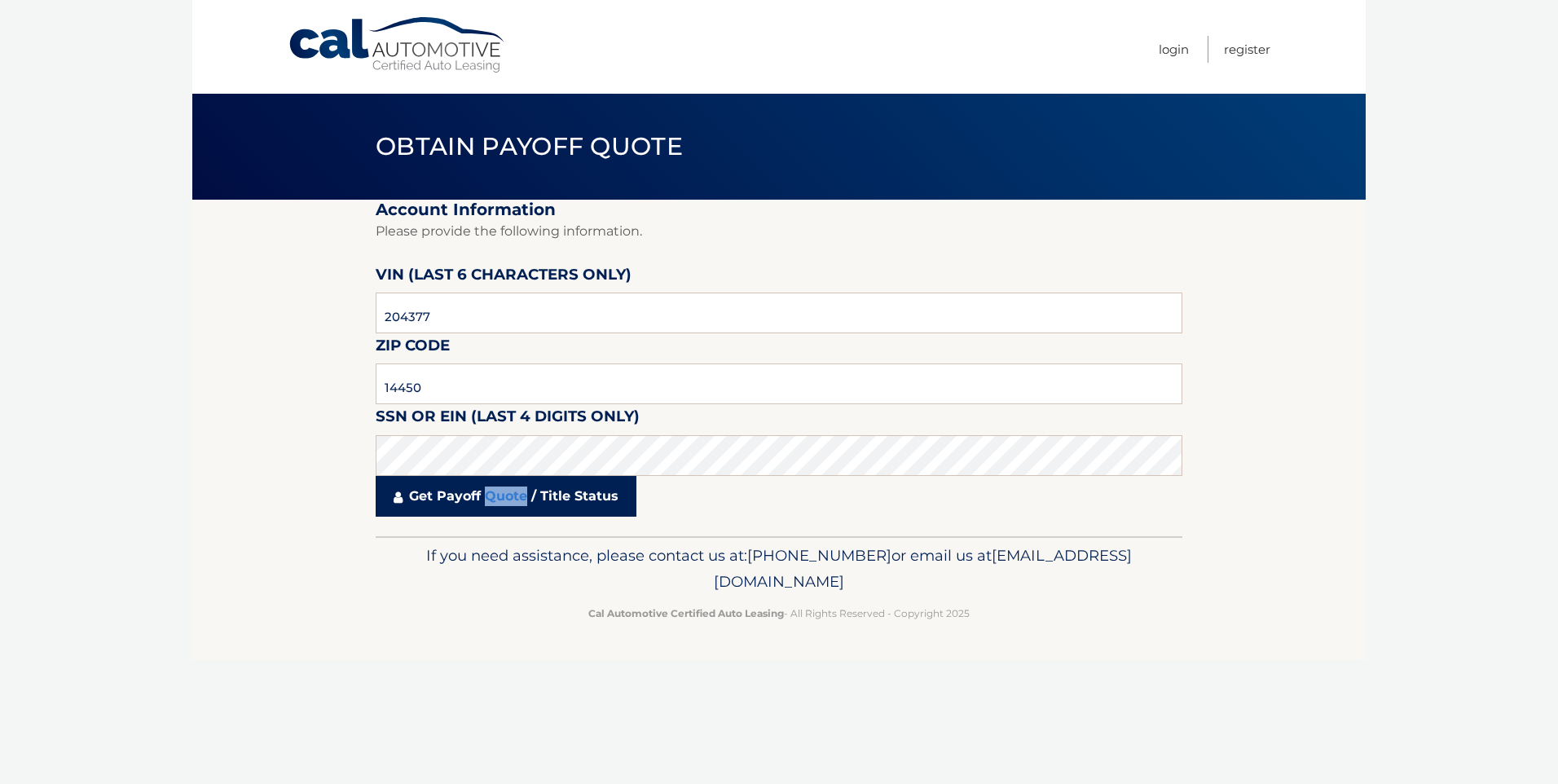
click at [491, 488] on link "Get Payoff Quote / Title Status" at bounding box center [506, 496] width 261 height 41
click at [517, 482] on link "Get Payoff Quote / Title Status" at bounding box center [506, 496] width 261 height 41
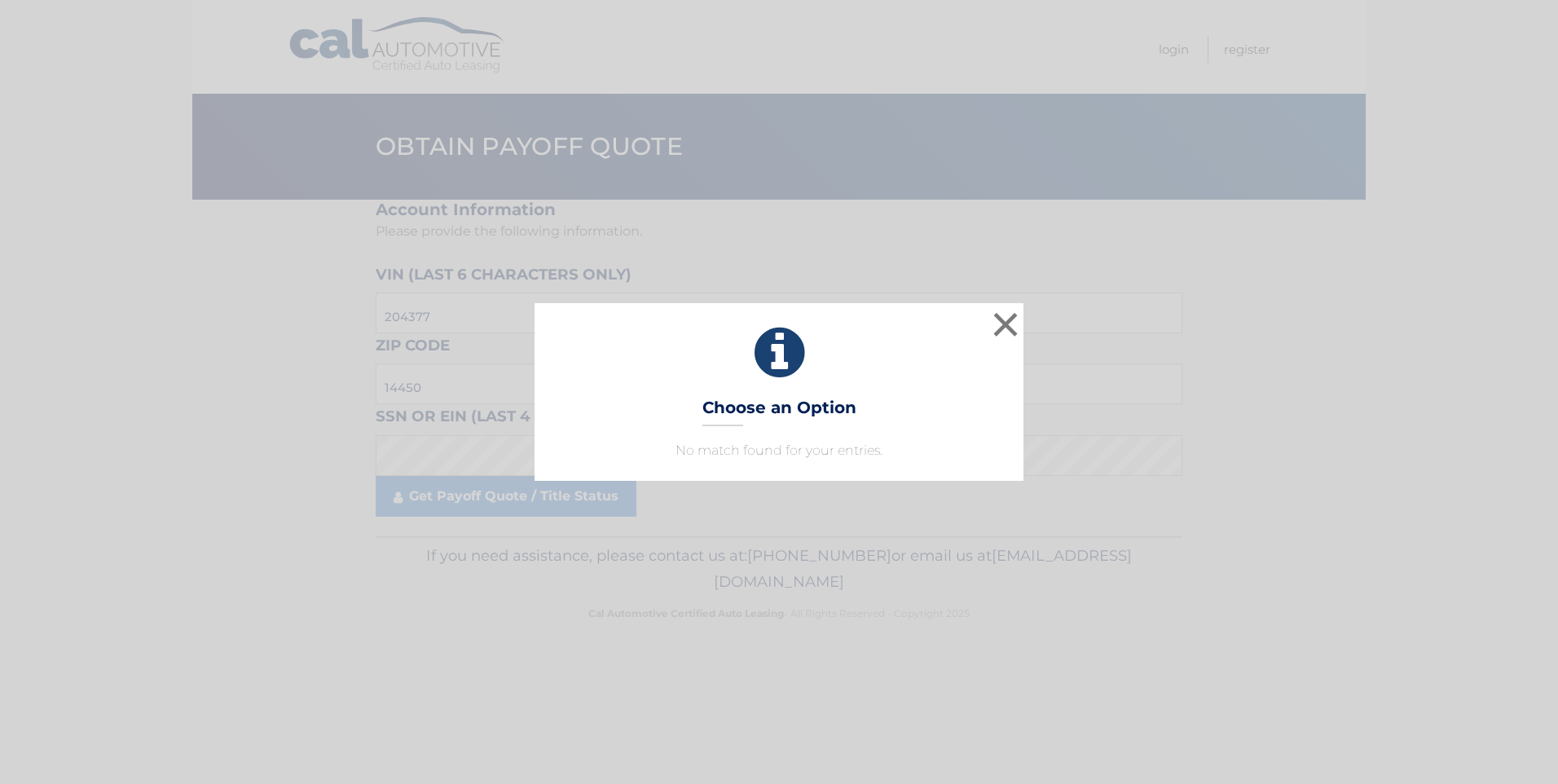
click at [491, 315] on div "× Choose an Option No match found for your entries. This is what you see on sec…" at bounding box center [779, 392] width 1545 height 178
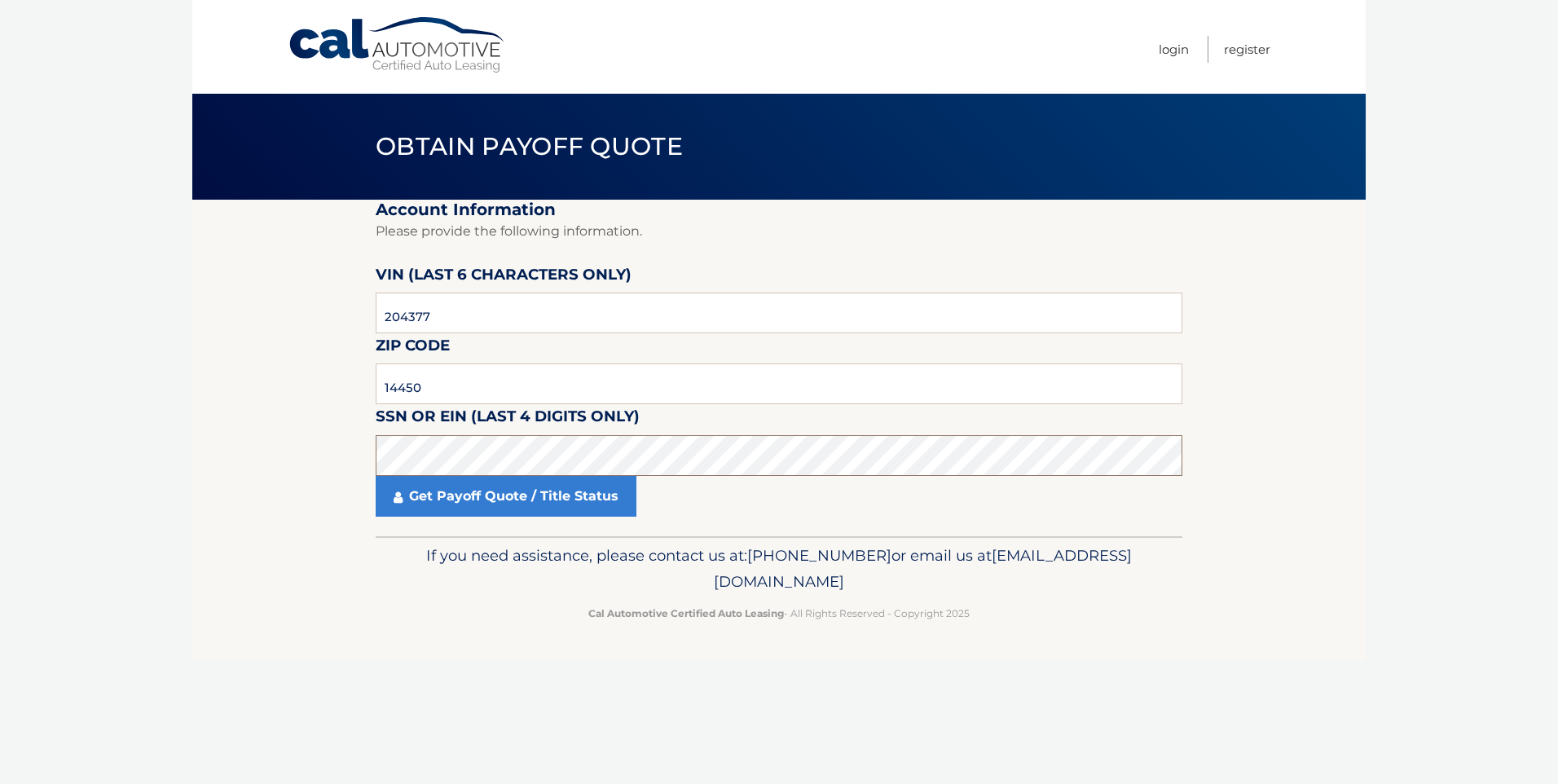
click at [358, 459] on section "Account Information Please provide the following information. [PERSON_NAME] (la…" at bounding box center [778, 368] width 1173 height 337
drag, startPoint x: 444, startPoint y: 377, endPoint x: 278, endPoint y: 404, distance: 168.4
click at [278, 404] on section "Account Information Please provide the following information. [PERSON_NAME] (la…" at bounding box center [778, 368] width 1173 height 337
click at [464, 489] on link "Get Payoff Quote / Title Status" at bounding box center [506, 496] width 261 height 41
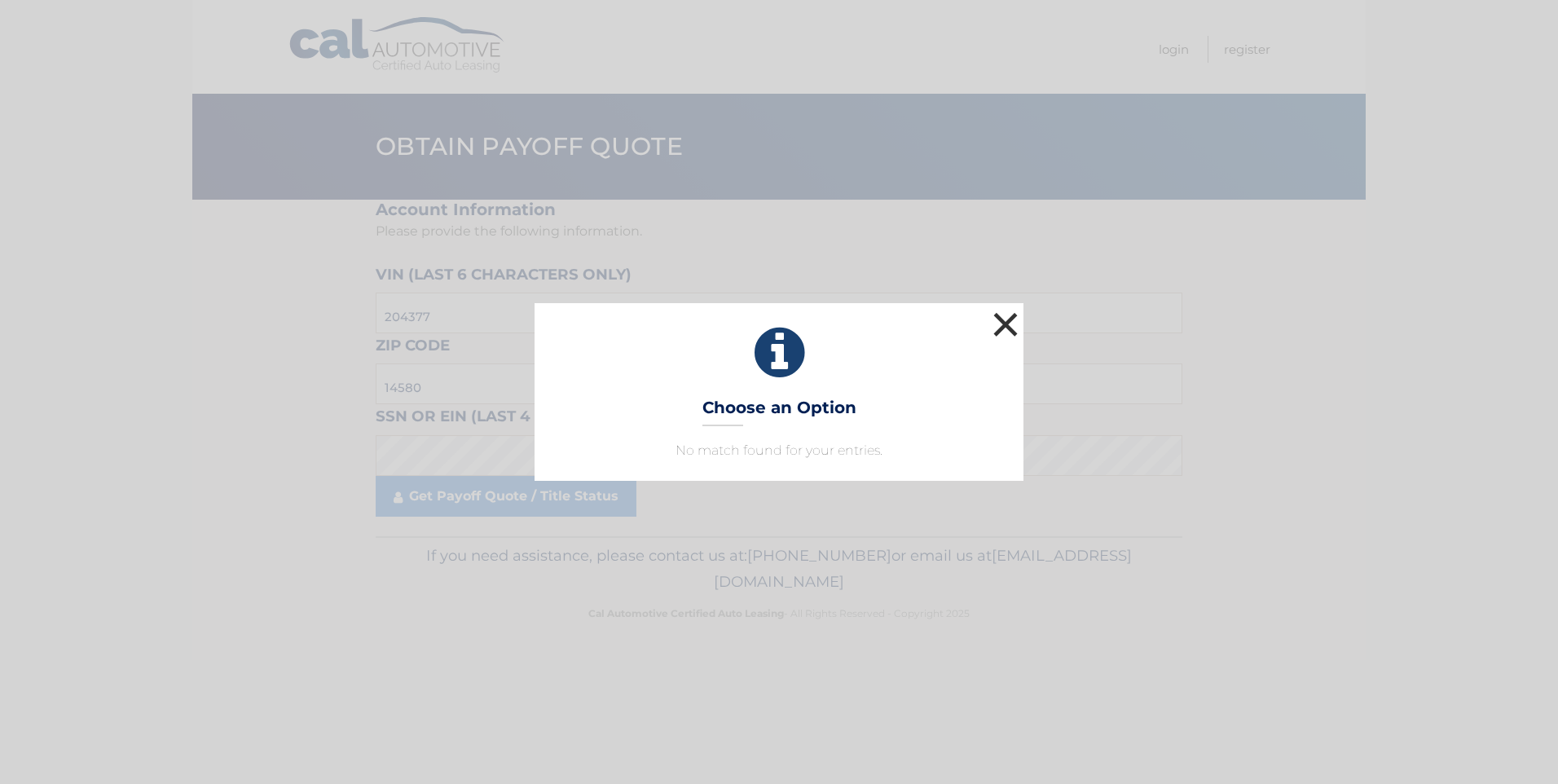
click at [1000, 331] on button "×" at bounding box center [1005, 324] width 33 height 33
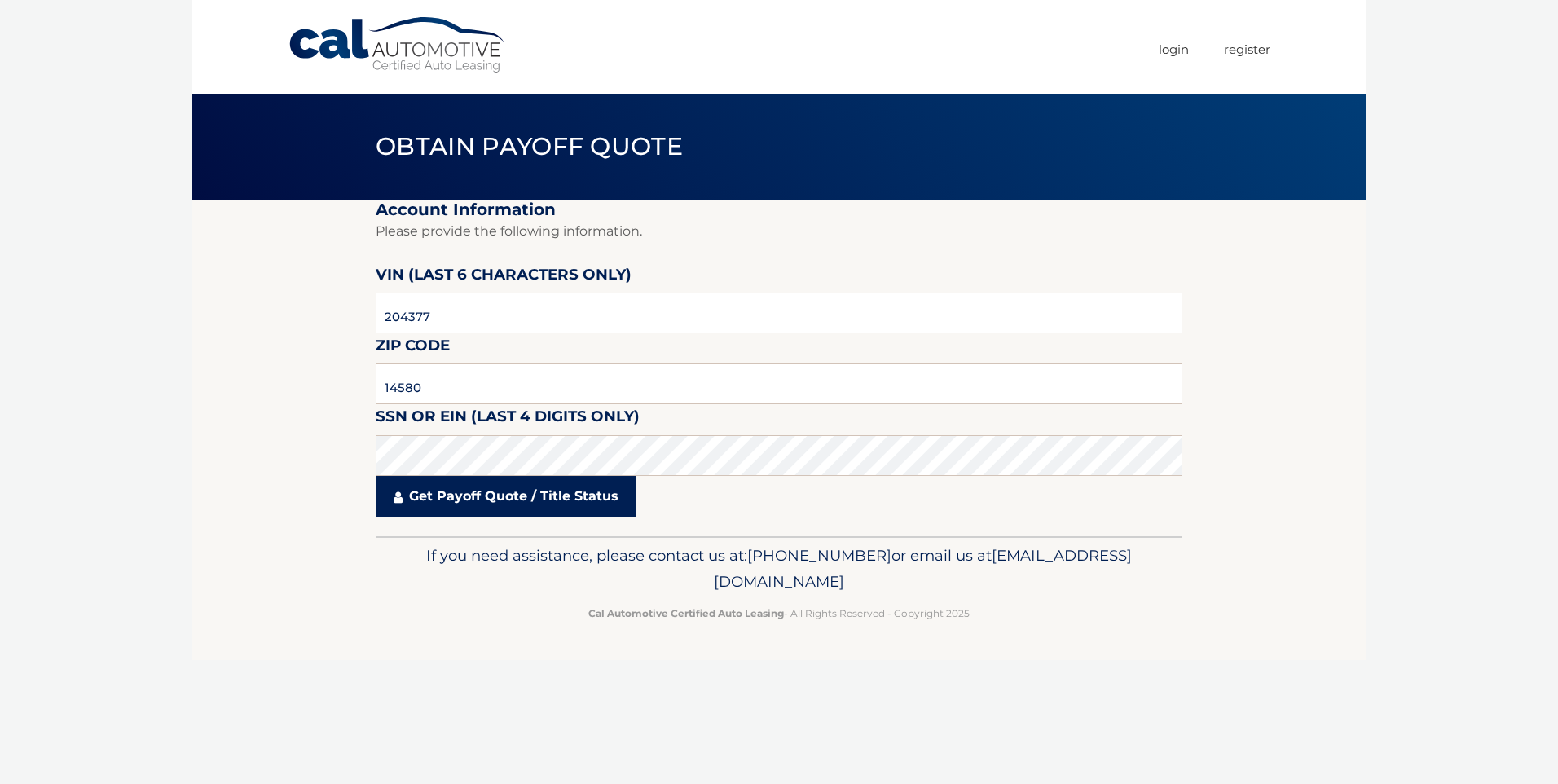
click at [408, 490] on link "Get Payoff Quote / Title Status" at bounding box center [506, 496] width 261 height 41
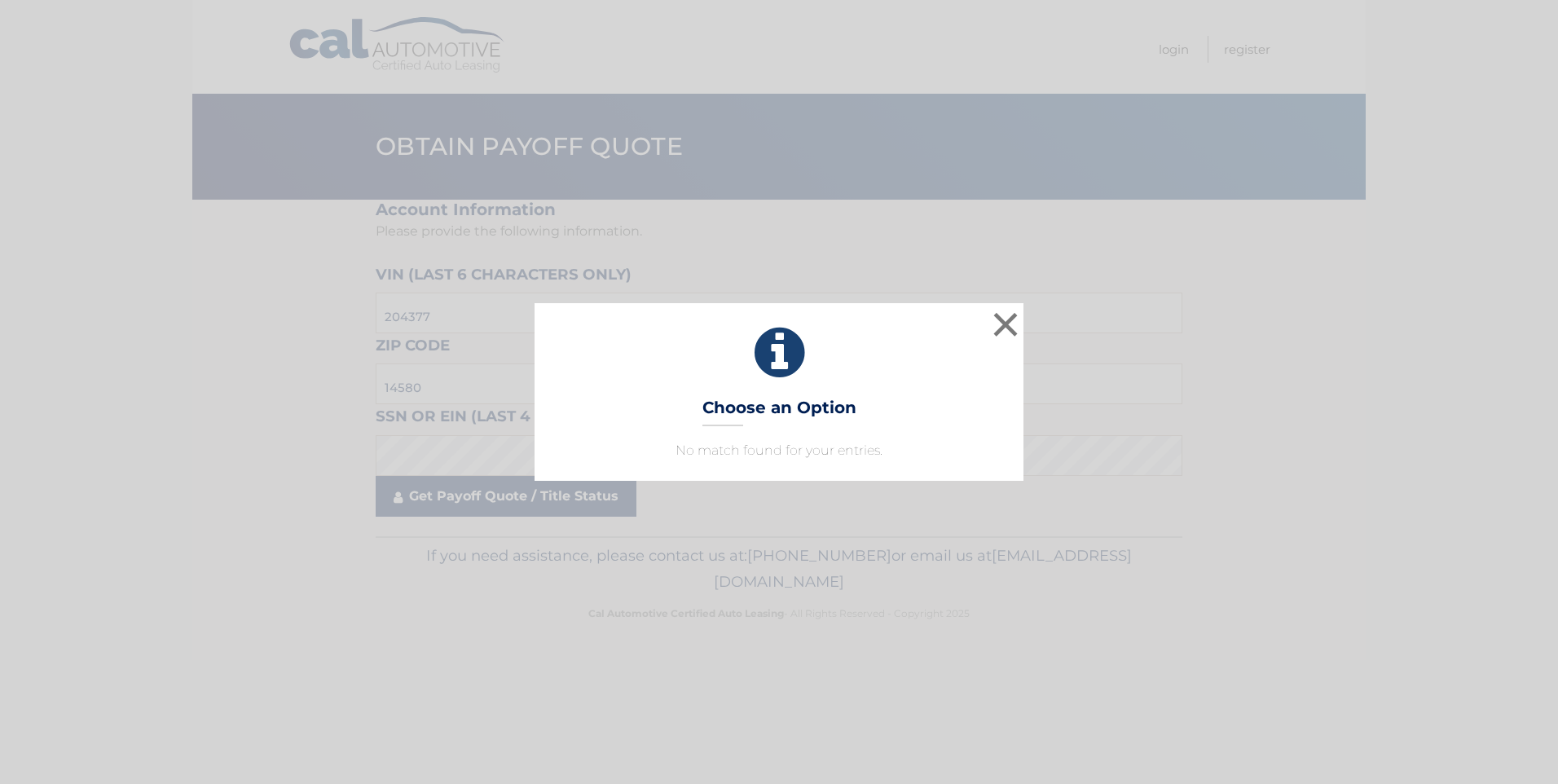
click at [408, 490] on div "× Choose an Option No match found for your entries. This is what you see on sec…" at bounding box center [779, 392] width 1558 height 784
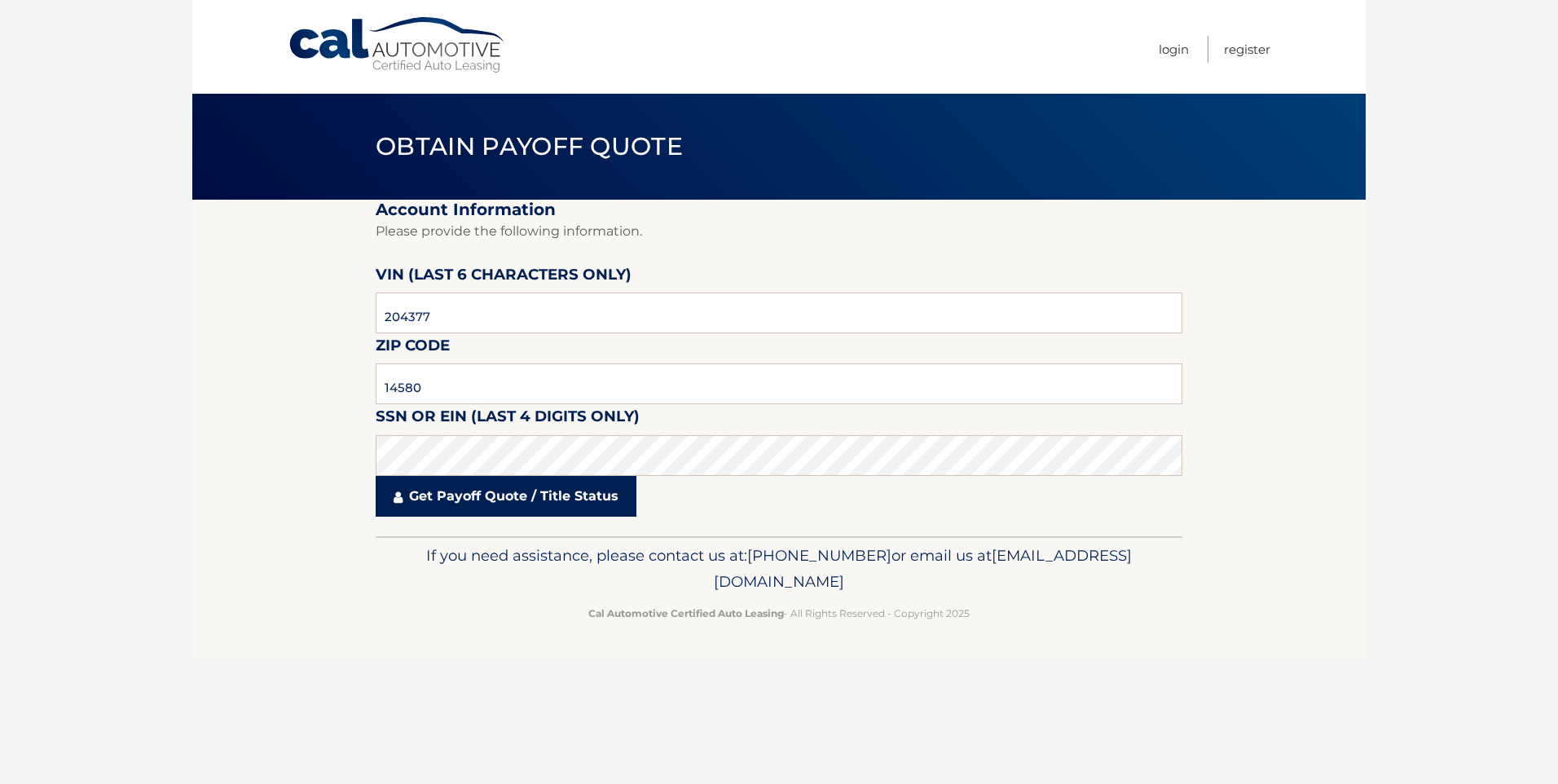
click at [408, 490] on link "Get Payoff Quote / Title Status" at bounding box center [506, 496] width 261 height 41
click at [408, 490] on body "Cal Automotive Menu Login Register Obtain Payoff Quote" at bounding box center [779, 392] width 1558 height 784
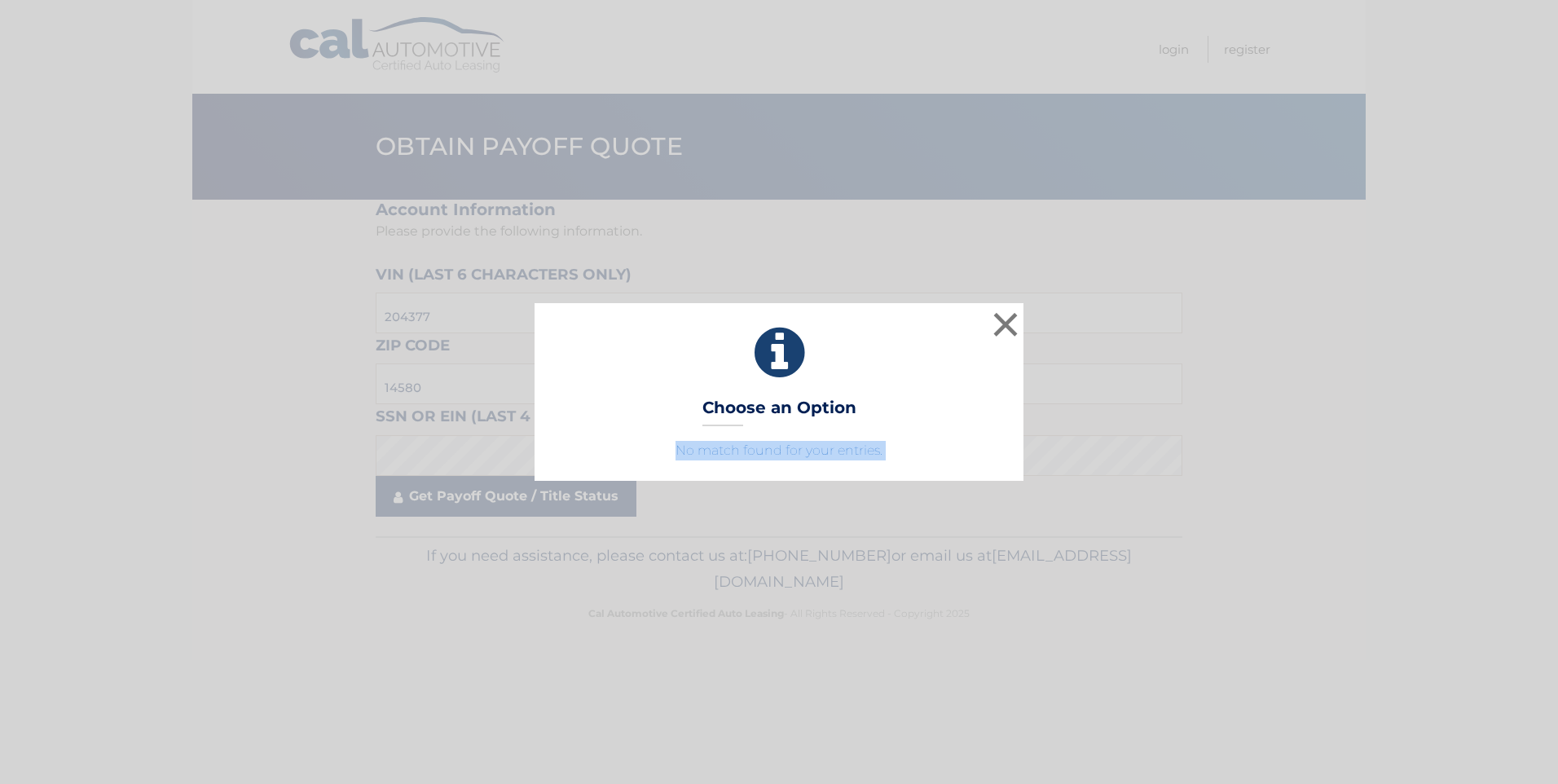
click at [408, 490] on div "× Choose an Option No match found for your entries. This is what you see on sec…" at bounding box center [779, 392] width 1558 height 784
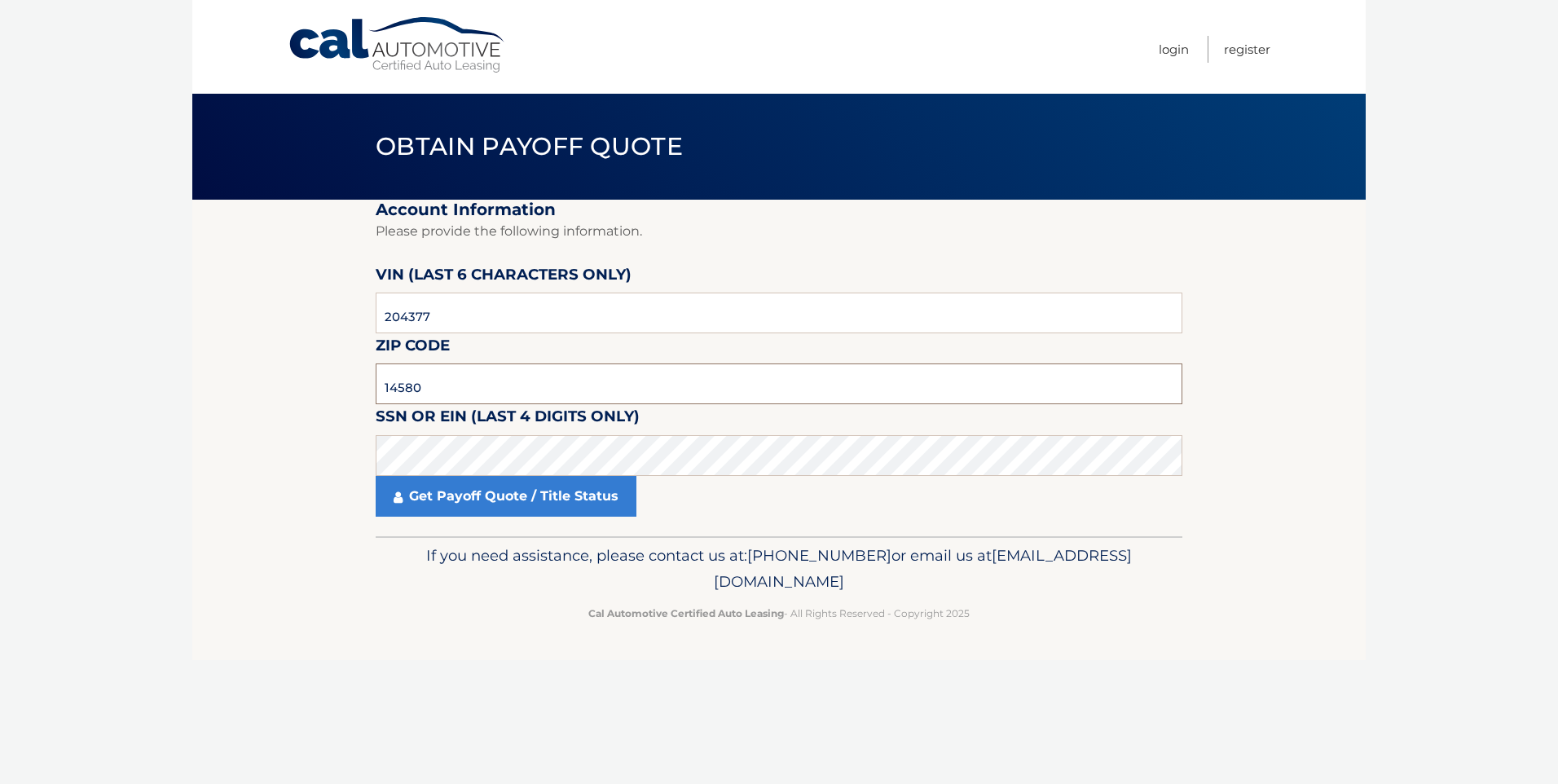
drag, startPoint x: 459, startPoint y: 395, endPoint x: 328, endPoint y: 400, distance: 130.5
click at [330, 399] on section "Account Information Please provide the following information. [PERSON_NAME] (la…" at bounding box center [778, 368] width 1173 height 337
type input "14450"
click at [430, 490] on link "Get Payoff Quote / Title Status" at bounding box center [506, 496] width 261 height 41
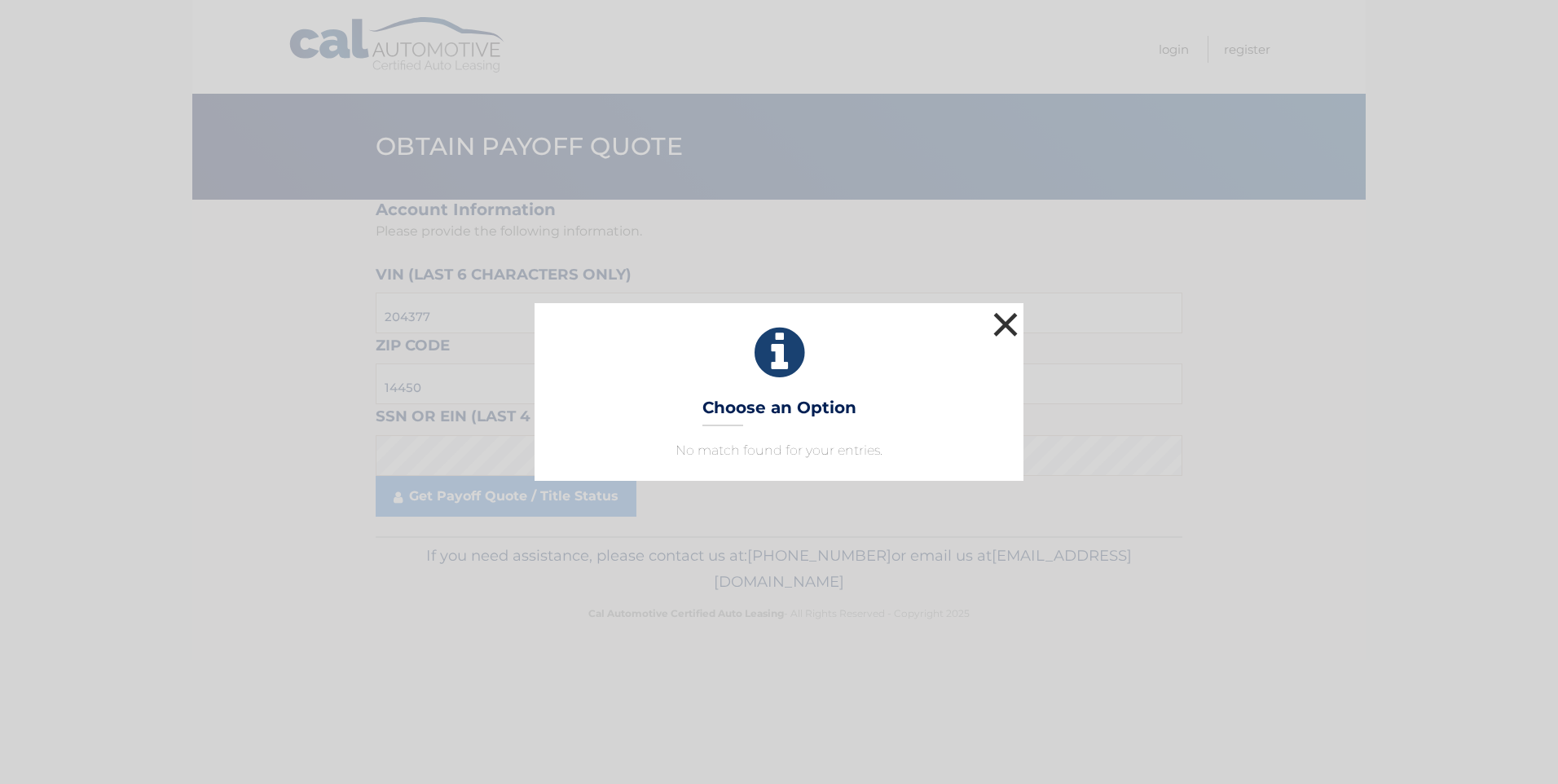
click at [1007, 323] on button "×" at bounding box center [1005, 324] width 33 height 33
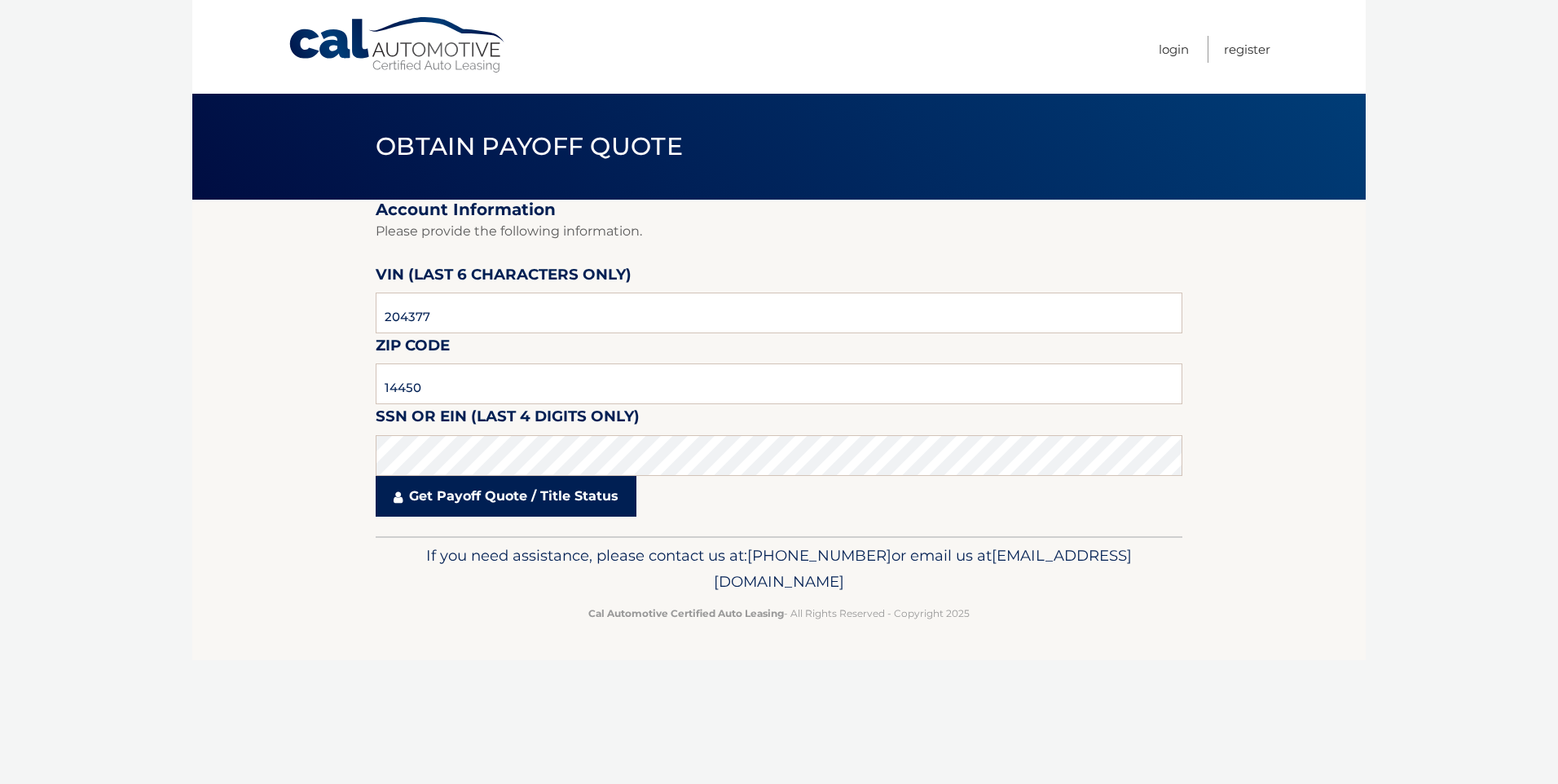
click at [516, 488] on link "Get Payoff Quote / Title Status" at bounding box center [506, 496] width 261 height 41
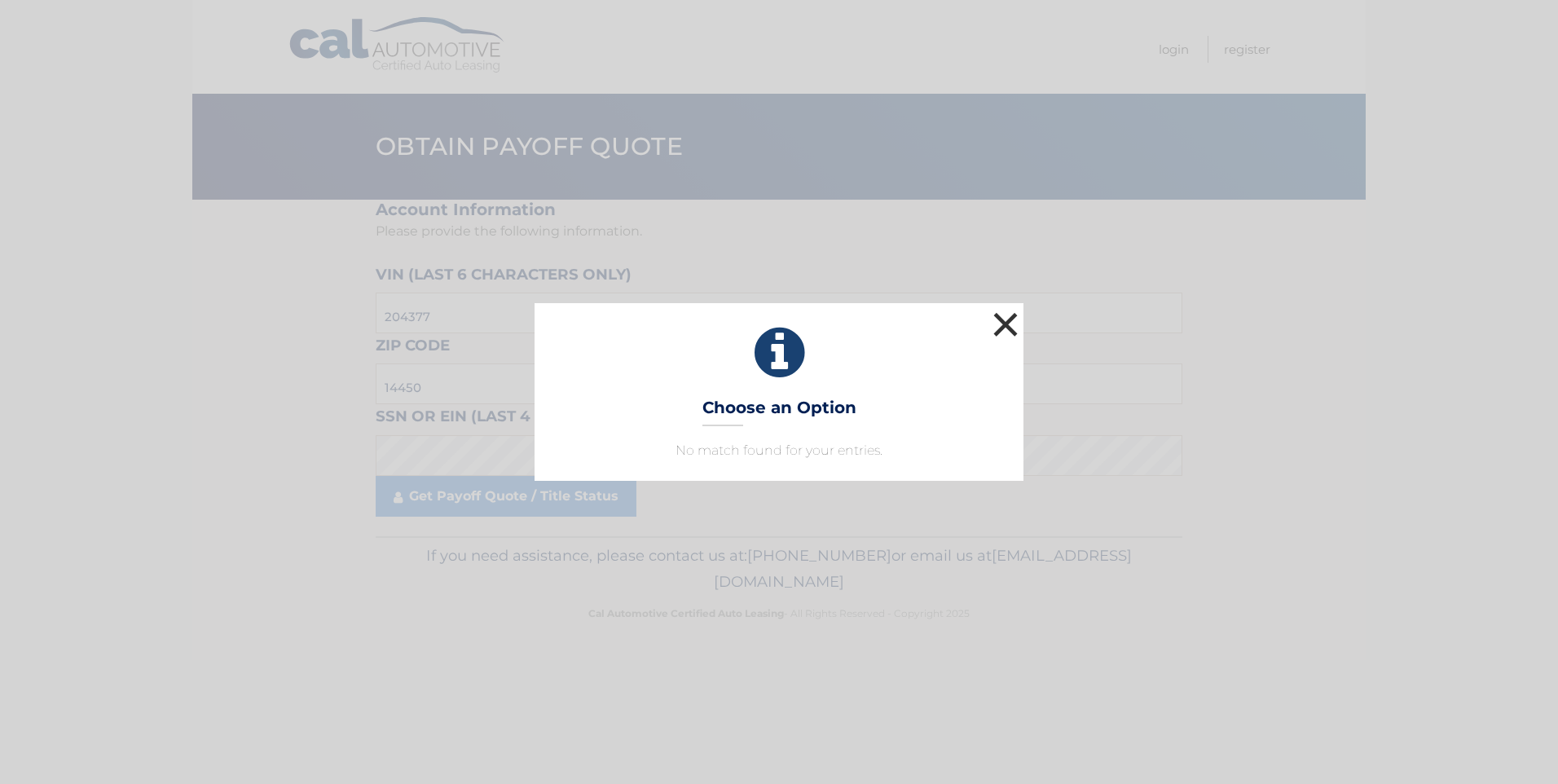
click at [1004, 313] on button "×" at bounding box center [1005, 324] width 33 height 33
